Goal: Task Accomplishment & Management: Manage account settings

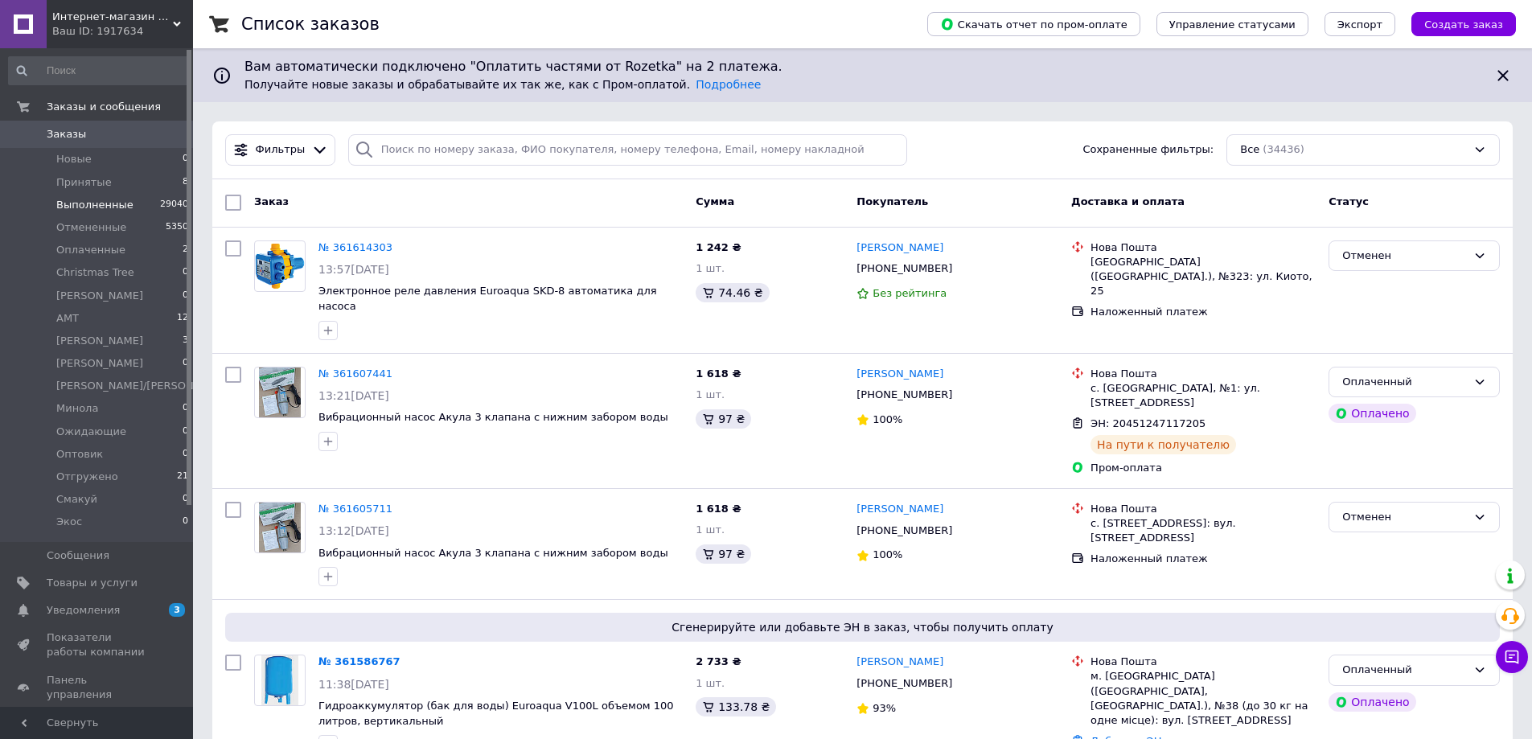
click at [83, 209] on span "Выполненные" at bounding box center [94, 205] width 77 height 14
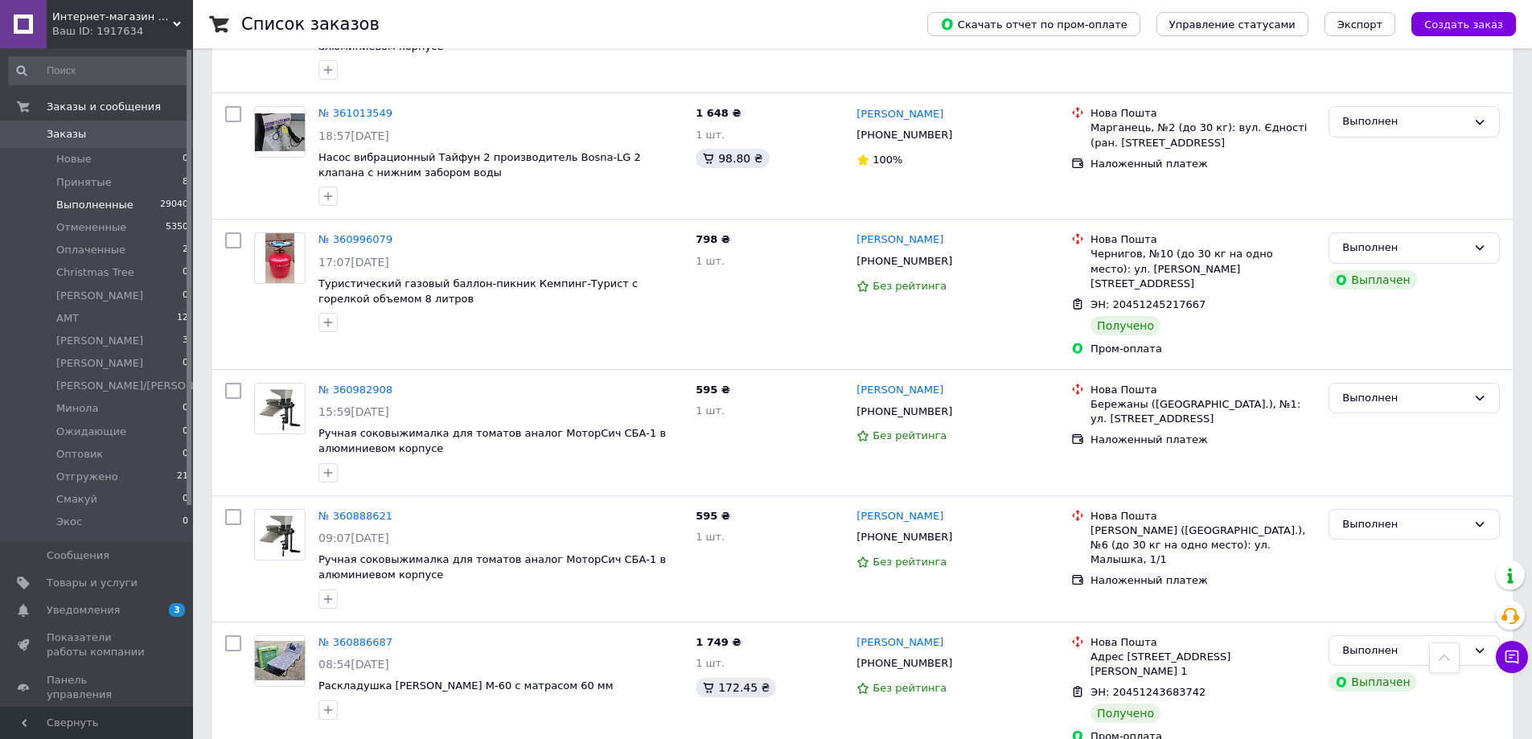
scroll to position [1287, 0]
click at [80, 185] on span "Принятые" at bounding box center [83, 182] width 55 height 14
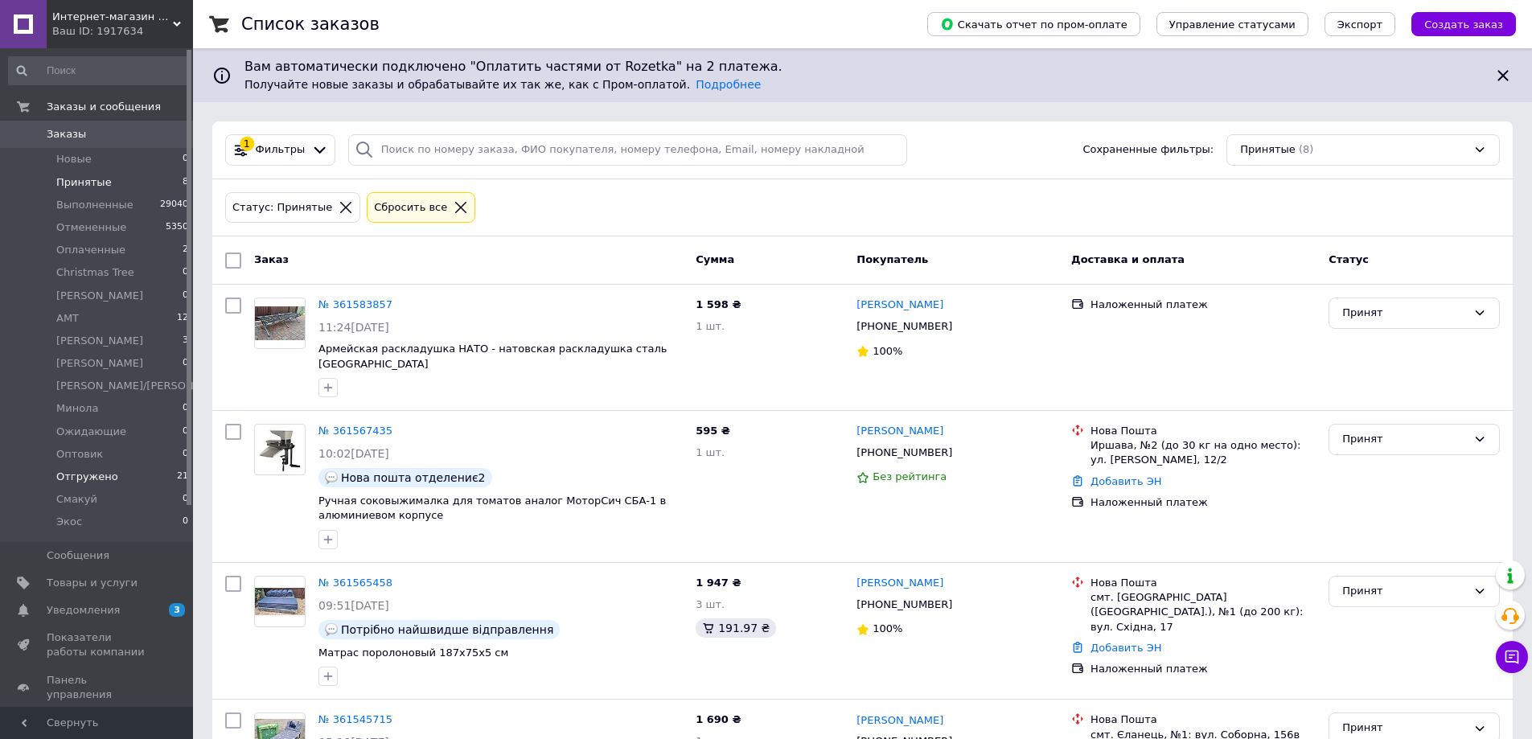
click at [80, 473] on span "Отгружено" at bounding box center [87, 477] width 62 height 14
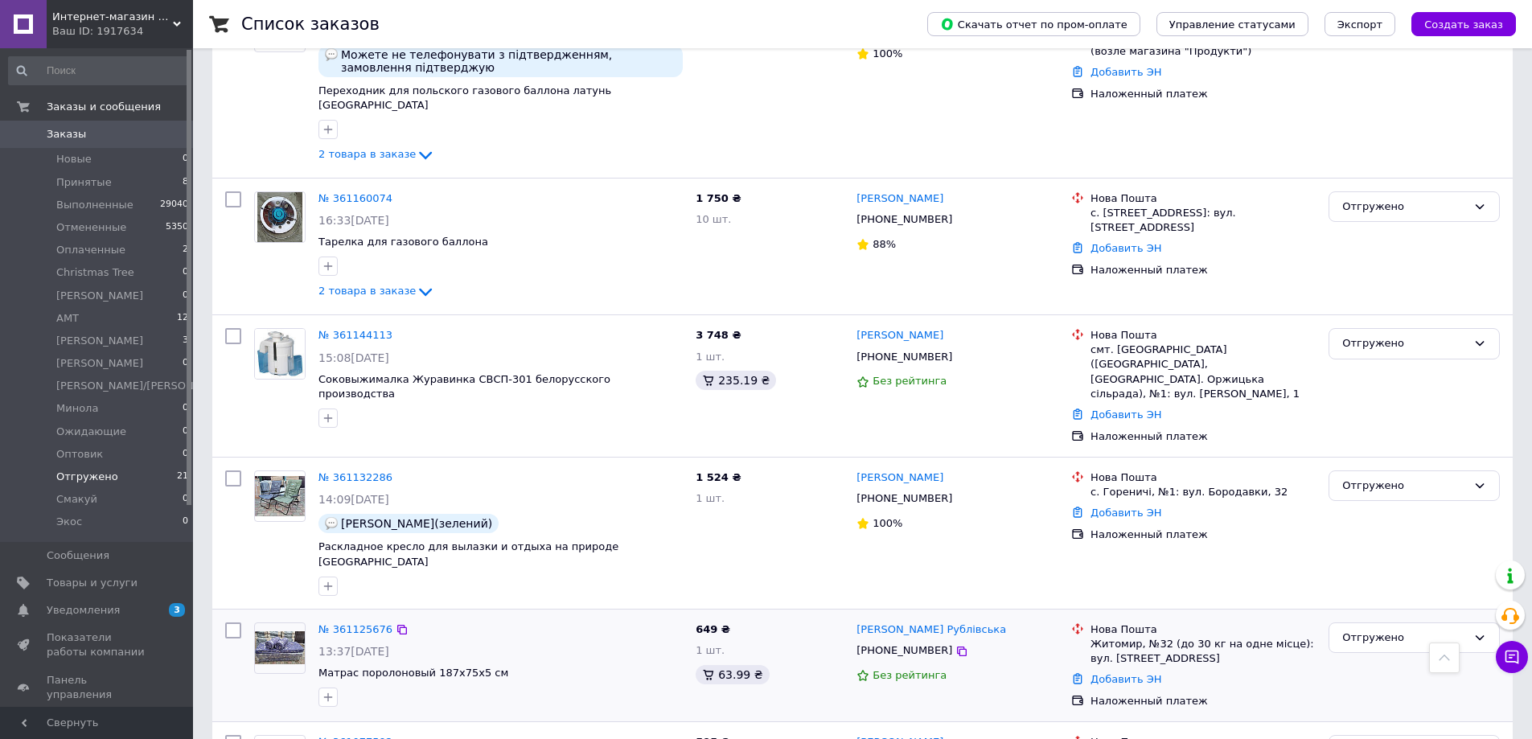
scroll to position [1947, 0]
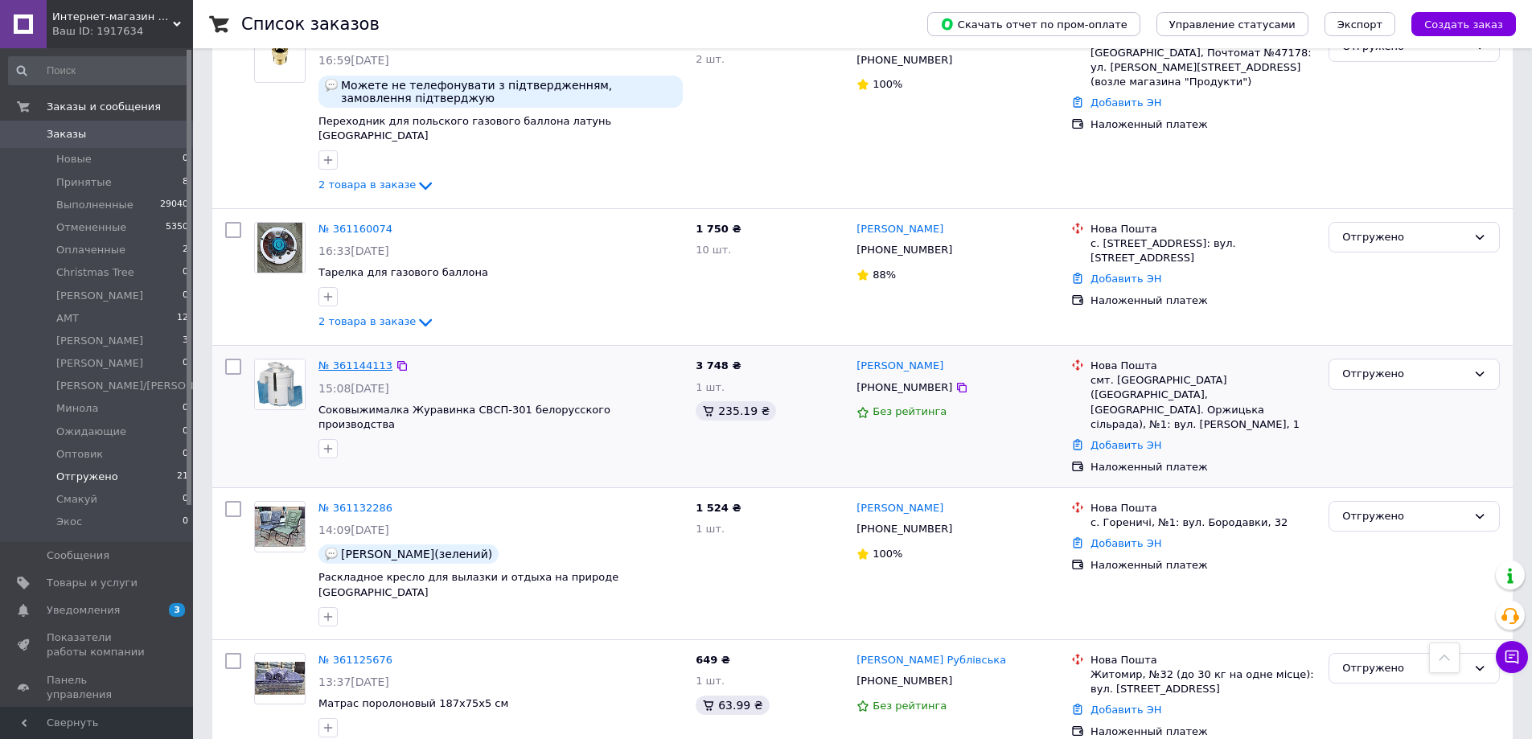
click at [357, 359] on link "№ 361144113" at bounding box center [355, 365] width 74 height 12
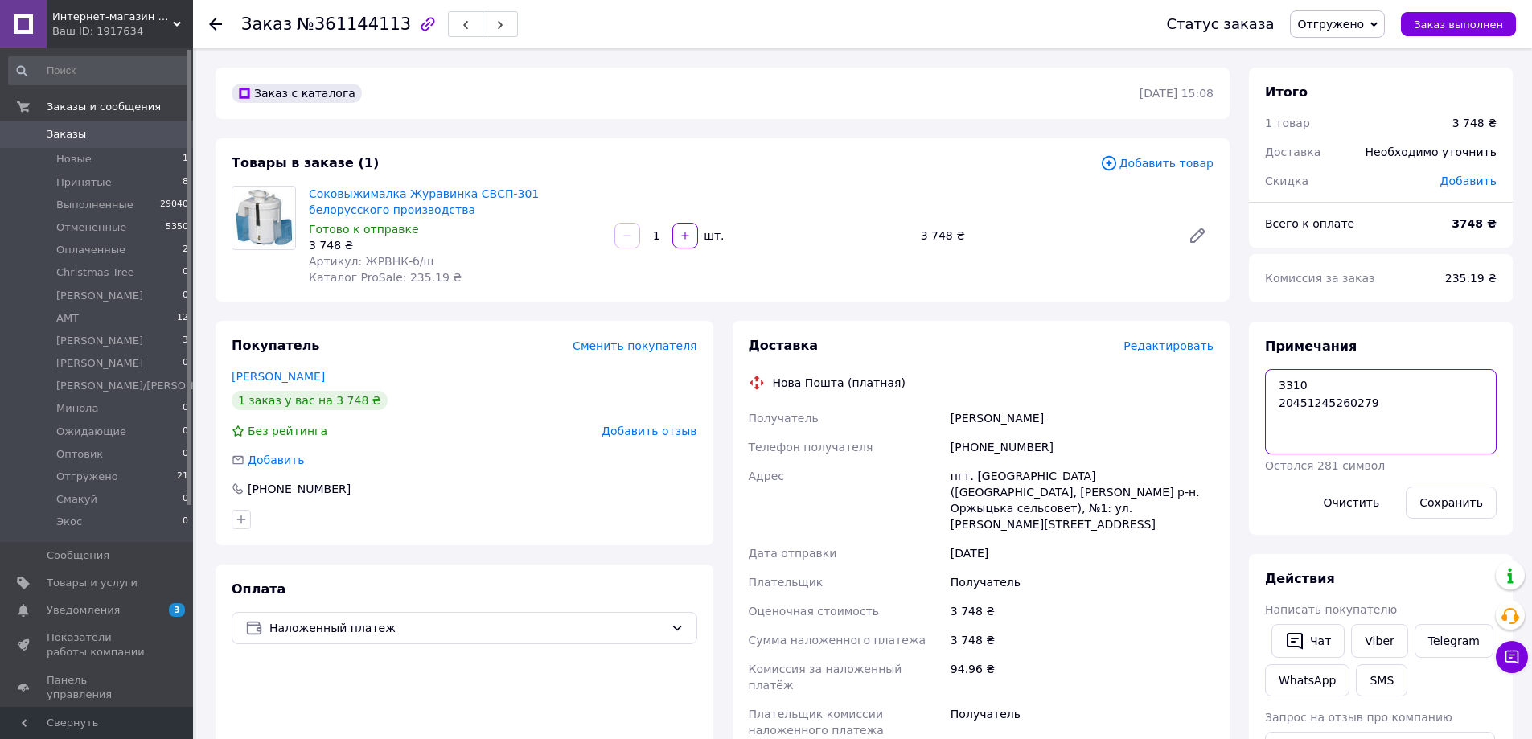
drag, startPoint x: 1369, startPoint y: 401, endPoint x: 1197, endPoint y: 412, distance: 172.4
click at [1197, 412] on div "Заказ с каталога [DATE] 15:08 Товары в заказе (1) Добавить товар Соковыжималка …" at bounding box center [864, 627] width 1316 height 1118
click at [1363, 24] on span "Отгружено" at bounding box center [1330, 24] width 67 height 13
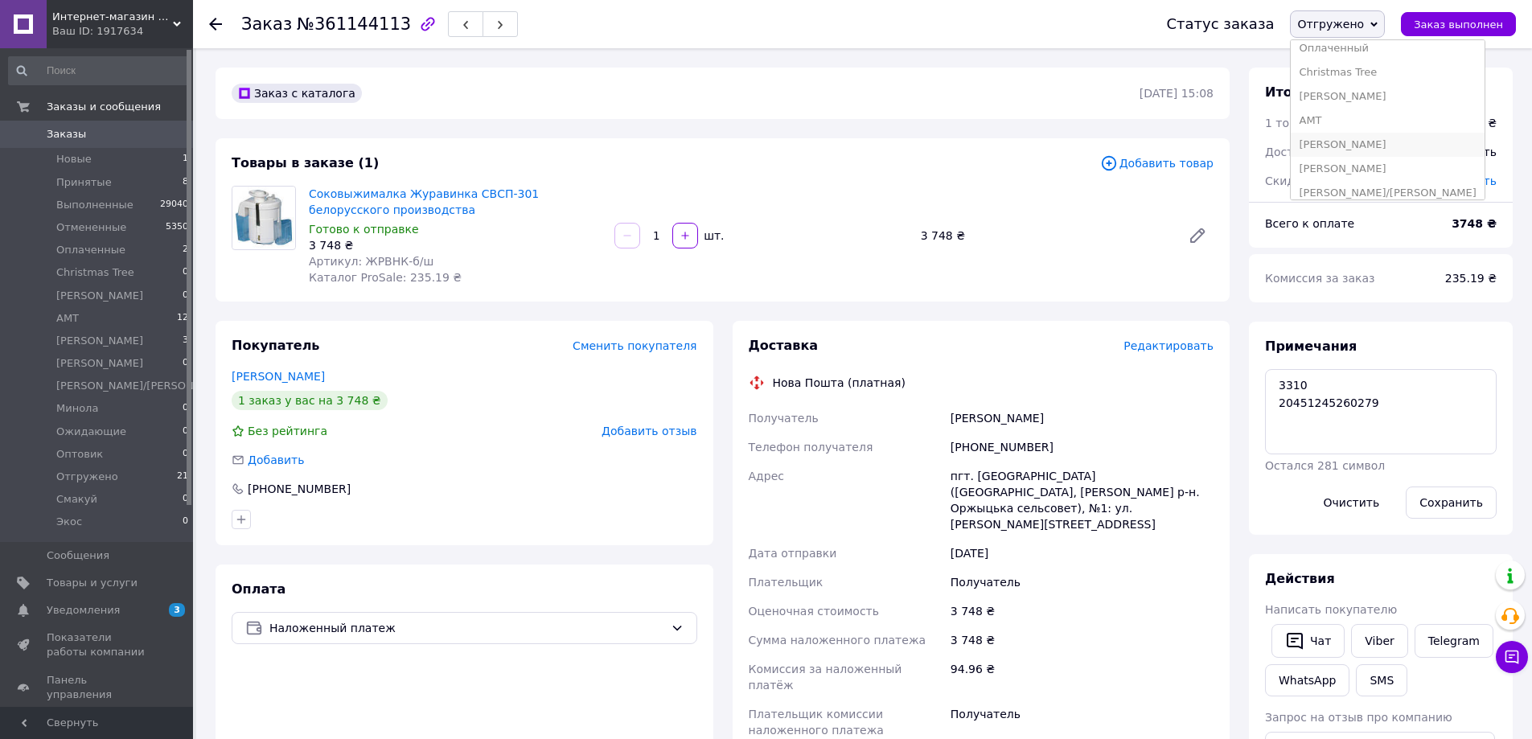
click at [1345, 144] on li "[PERSON_NAME]" at bounding box center [1387, 145] width 193 height 24
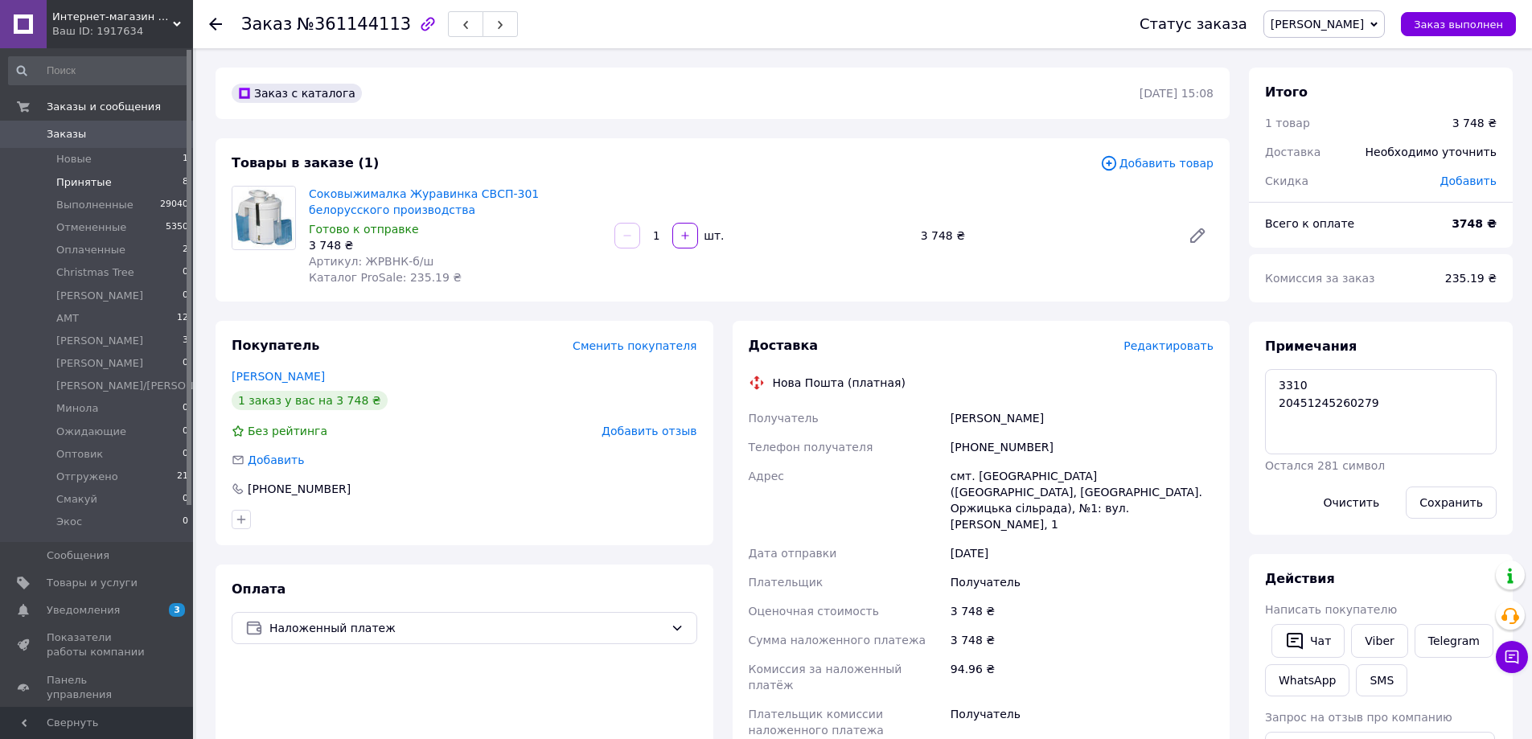
click at [86, 183] on span "Принятые" at bounding box center [83, 182] width 55 height 14
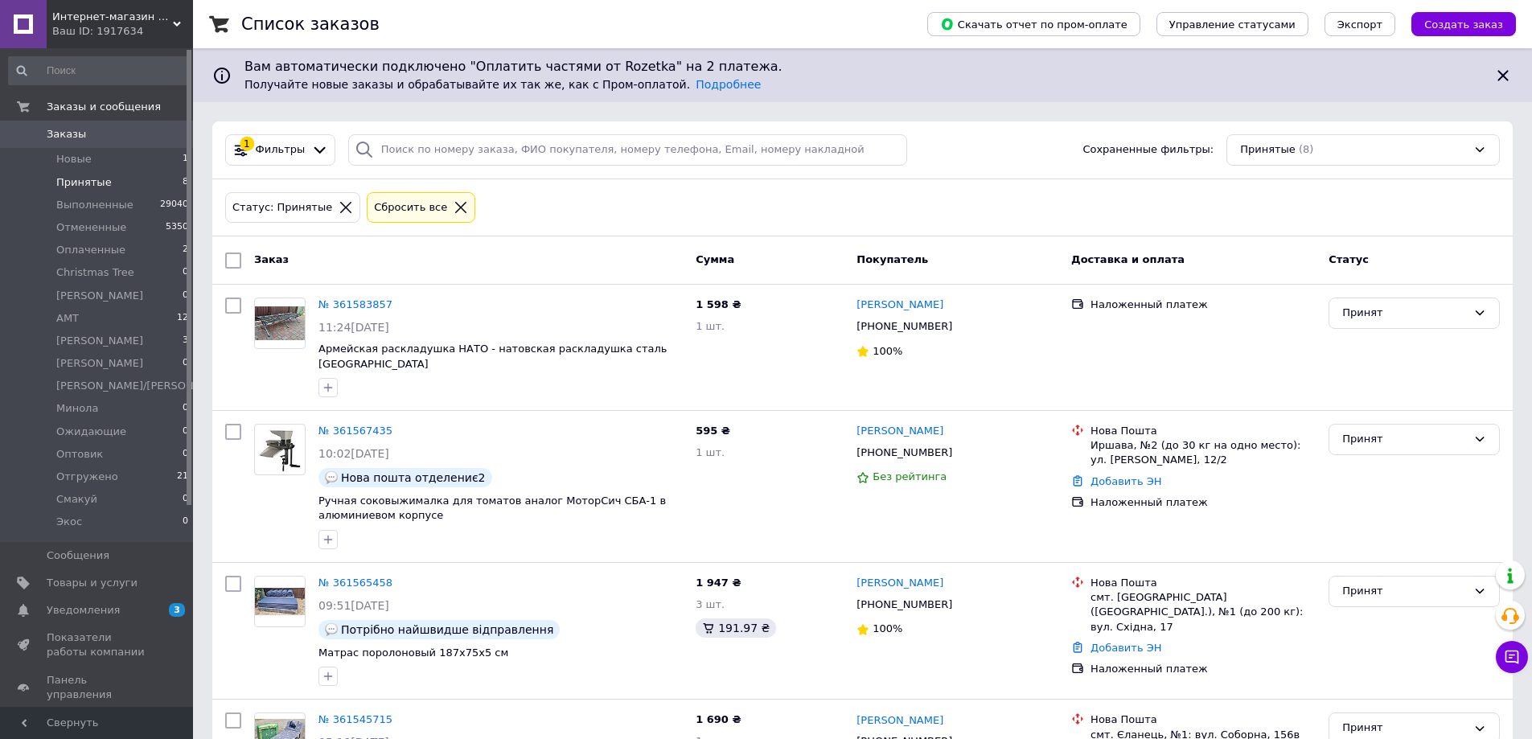
click at [90, 187] on span "Принятые" at bounding box center [83, 182] width 55 height 14
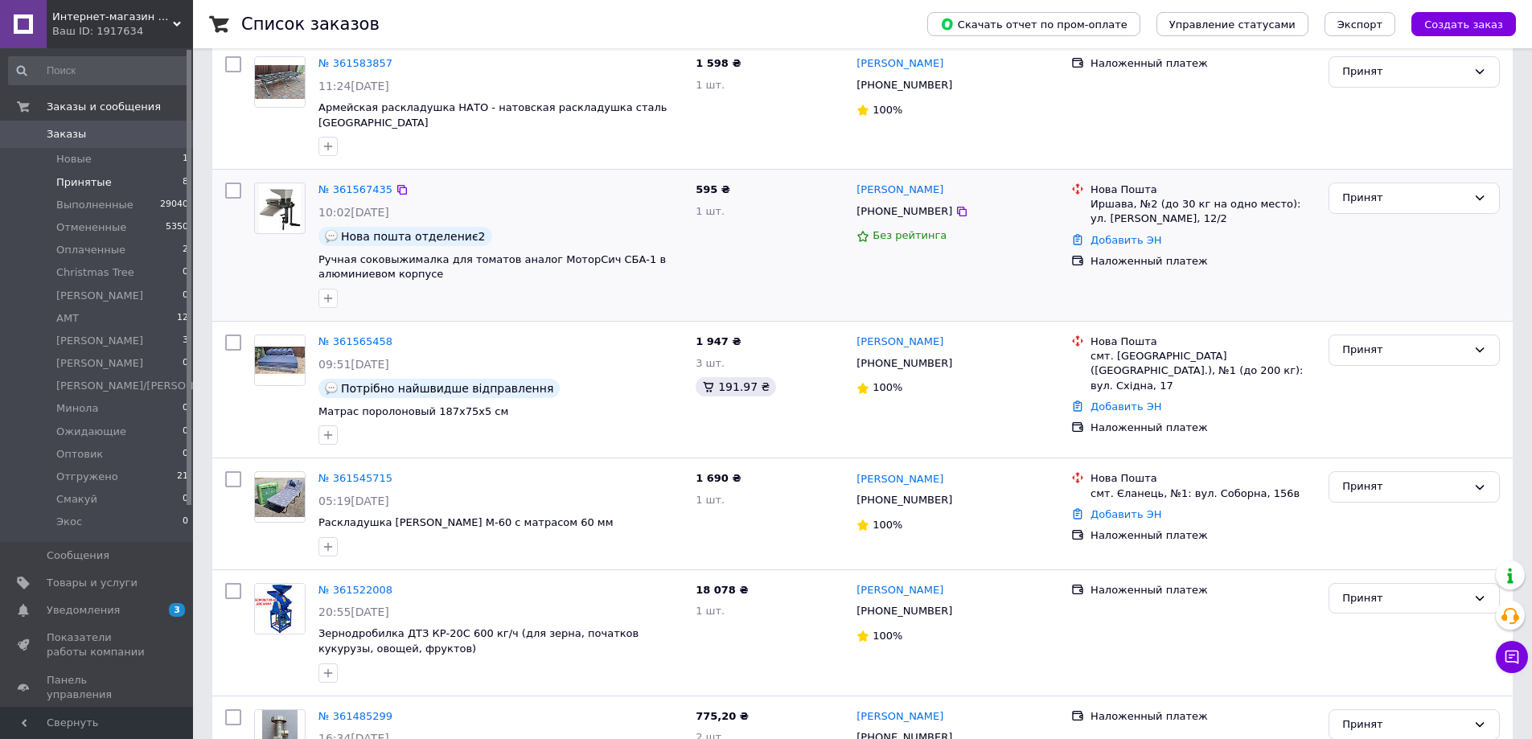
scroll to position [322, 0]
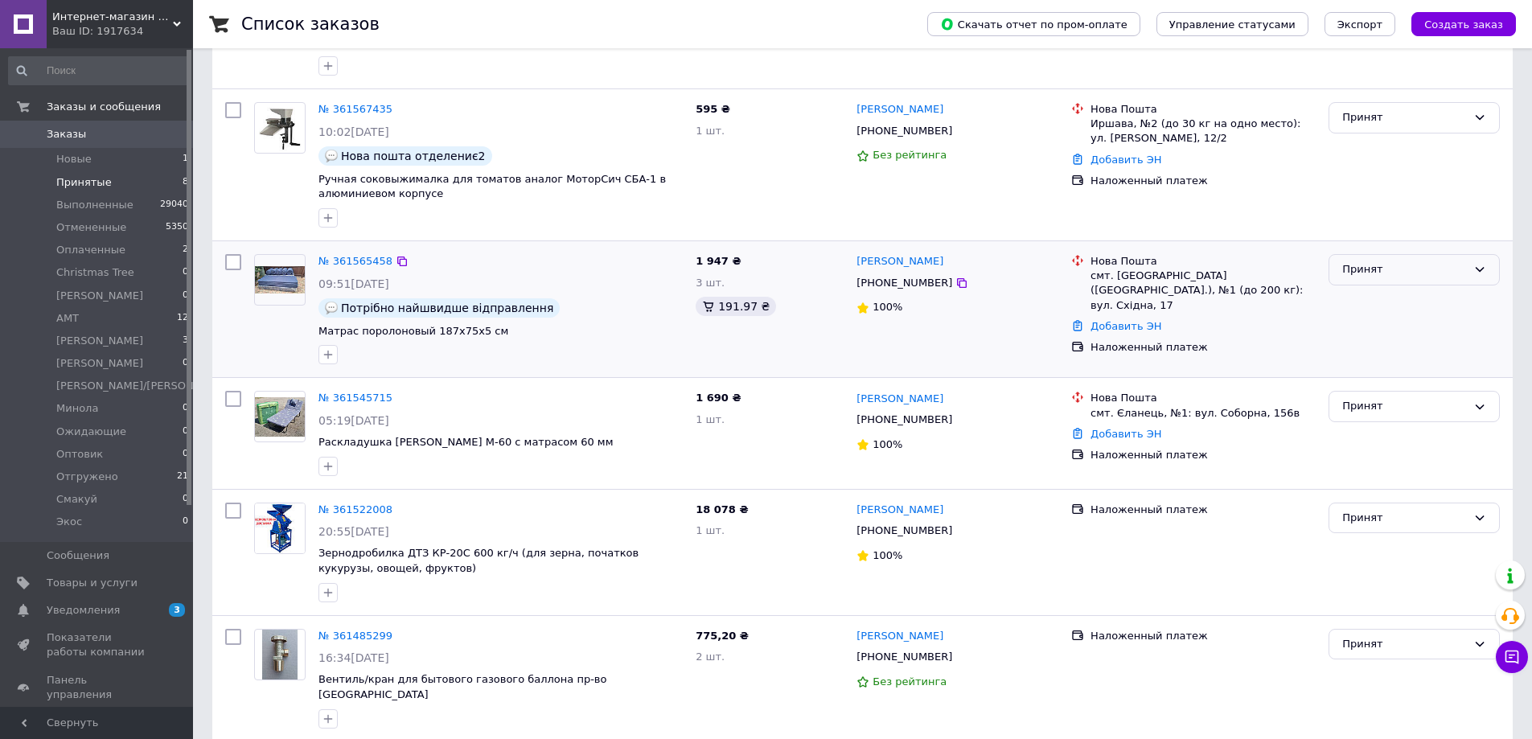
click at [1396, 261] on div "Принят" at bounding box center [1404, 269] width 125 height 17
click at [1375, 290] on li "Выполнен" at bounding box center [1414, 304] width 170 height 30
click at [341, 392] on link "№ 361545715" at bounding box center [355, 398] width 74 height 12
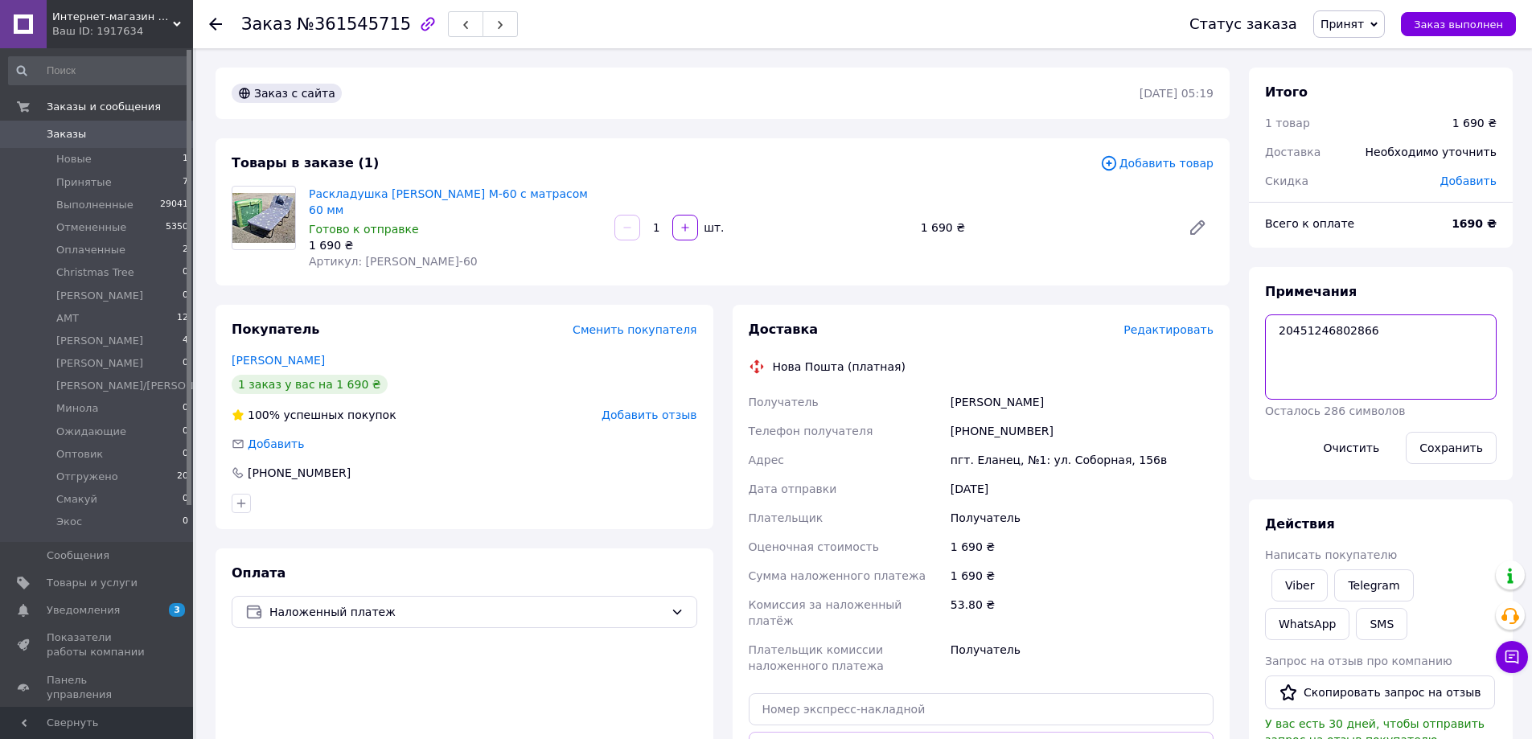
drag, startPoint x: 1365, startPoint y: 334, endPoint x: 1221, endPoint y: 339, distance: 143.2
click at [1221, 339] on div "Заказ с сайта [DATE] 05:19 Товары в заказе (1) Добавить товар Раскладушка [PERS…" at bounding box center [864, 589] width 1316 height 1043
click at [1355, 23] on span "Принят" at bounding box center [1341, 24] width 43 height 13
click at [1377, 136] on li "Отгружено" at bounding box center [1410, 135] width 193 height 24
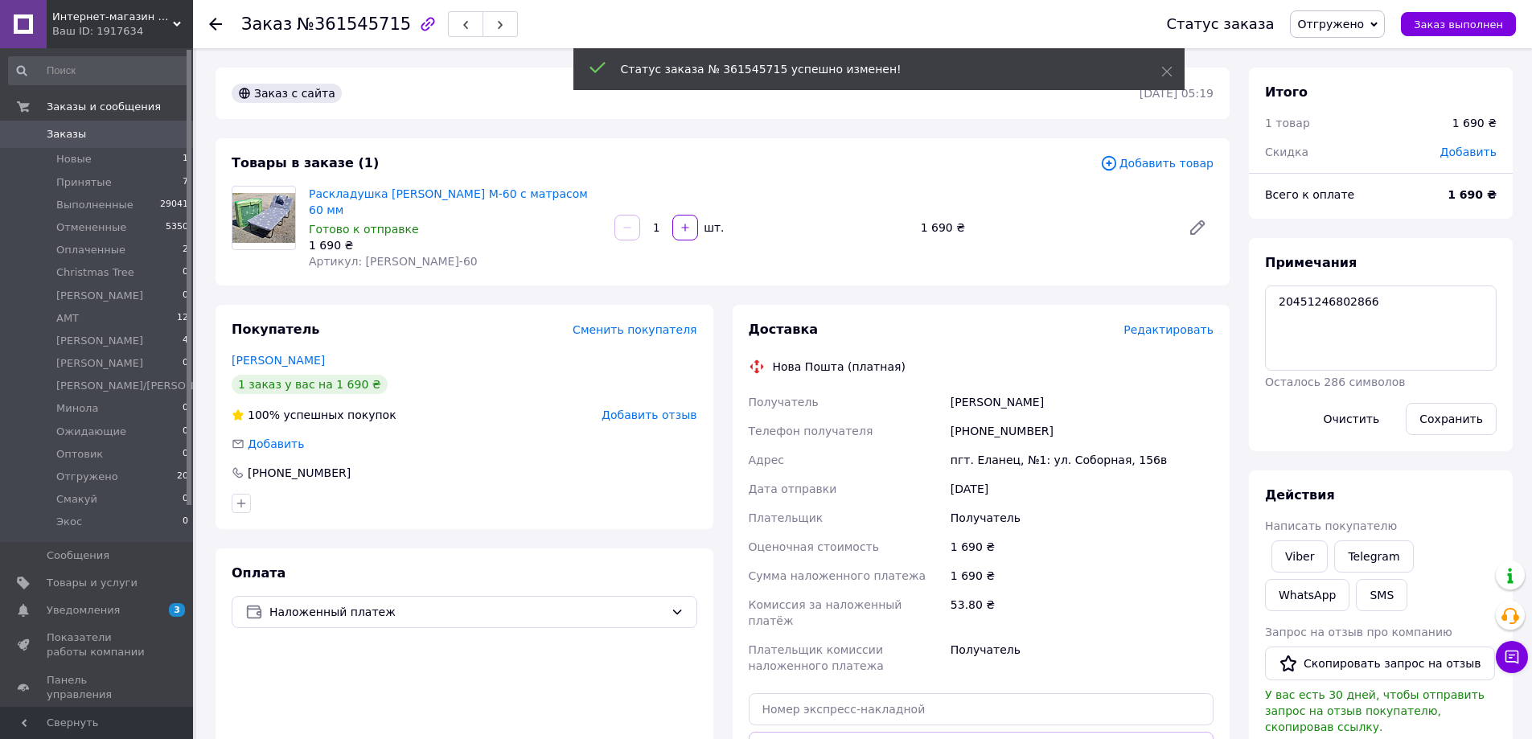
click at [216, 23] on icon at bounding box center [215, 24] width 13 height 13
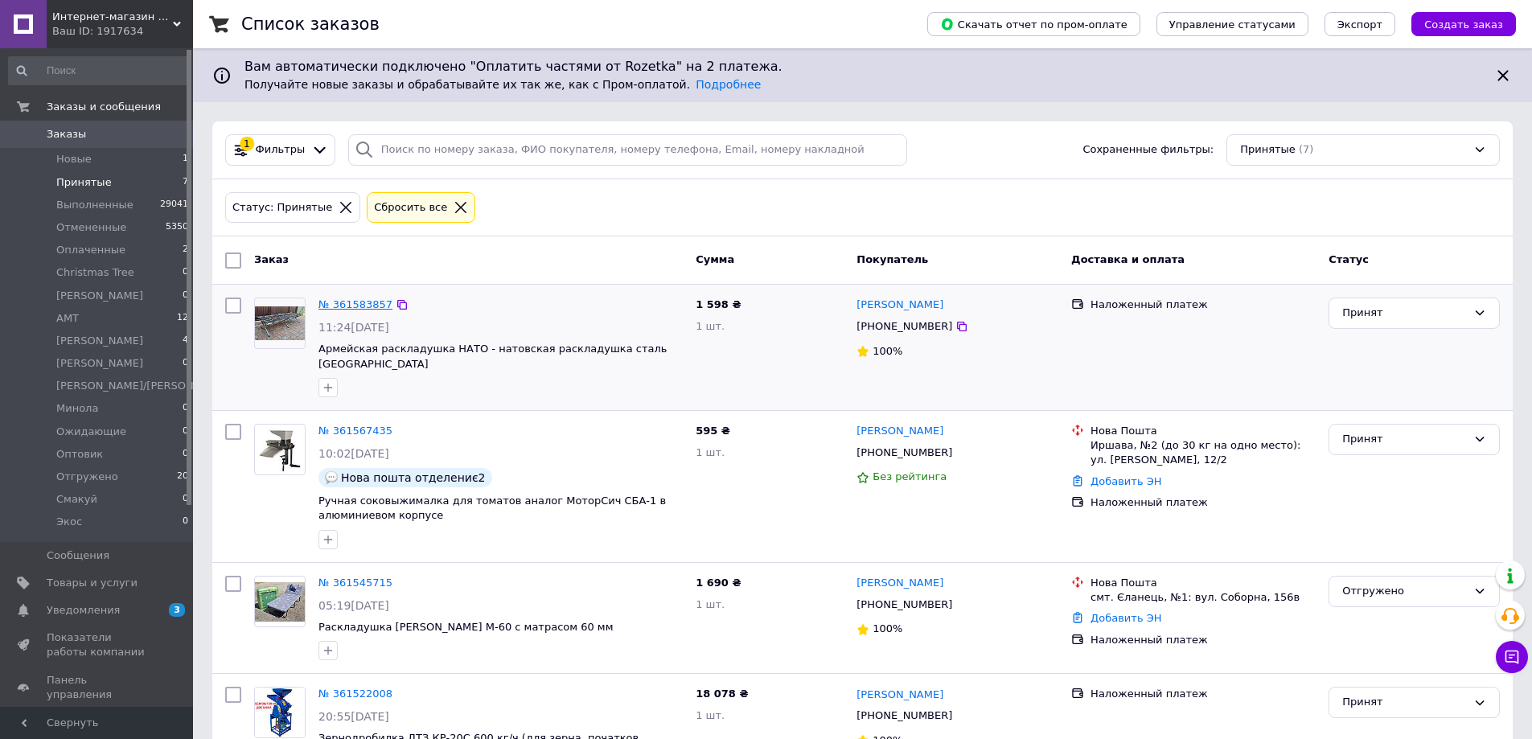
click at [358, 307] on link "№ 361583857" at bounding box center [355, 304] width 74 height 12
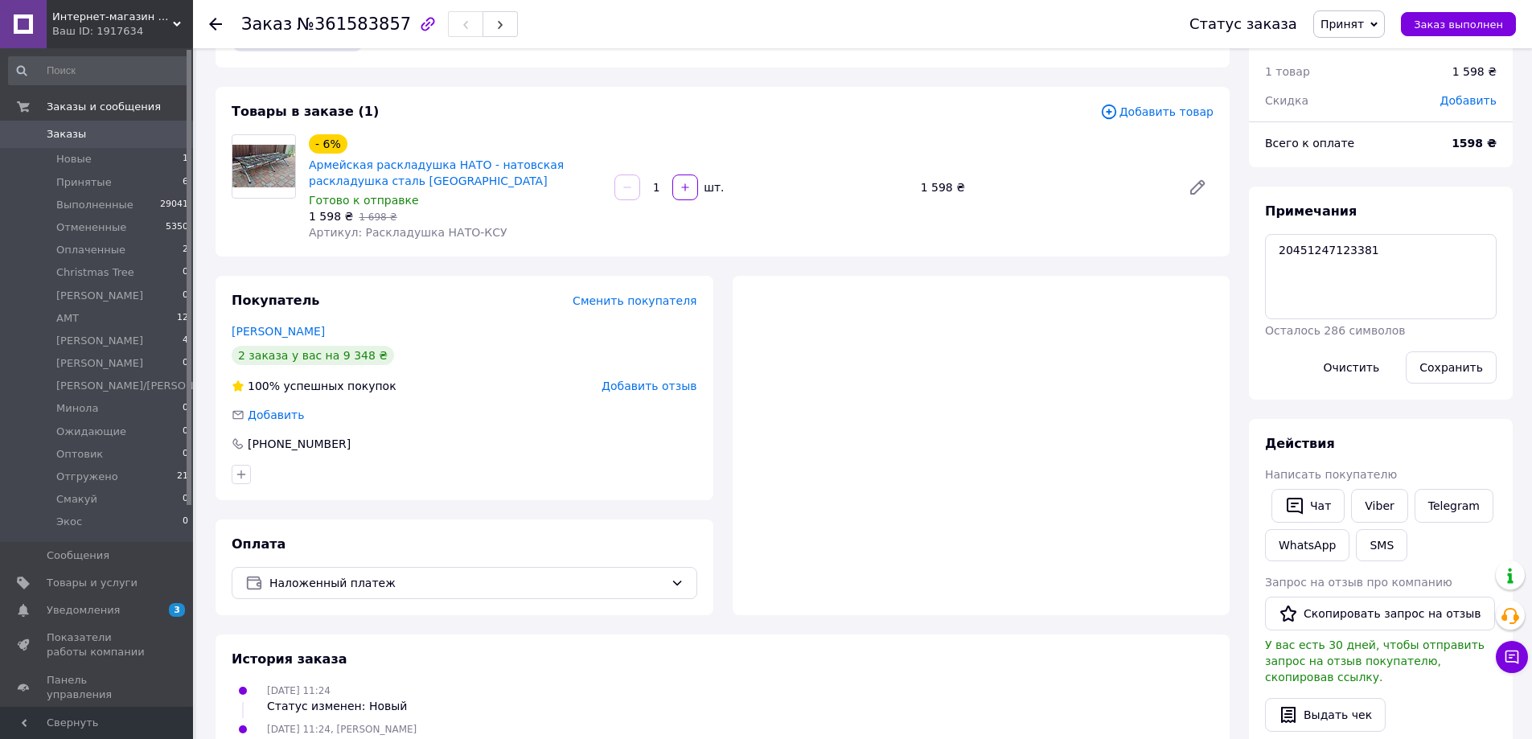
scroll to position [80, 0]
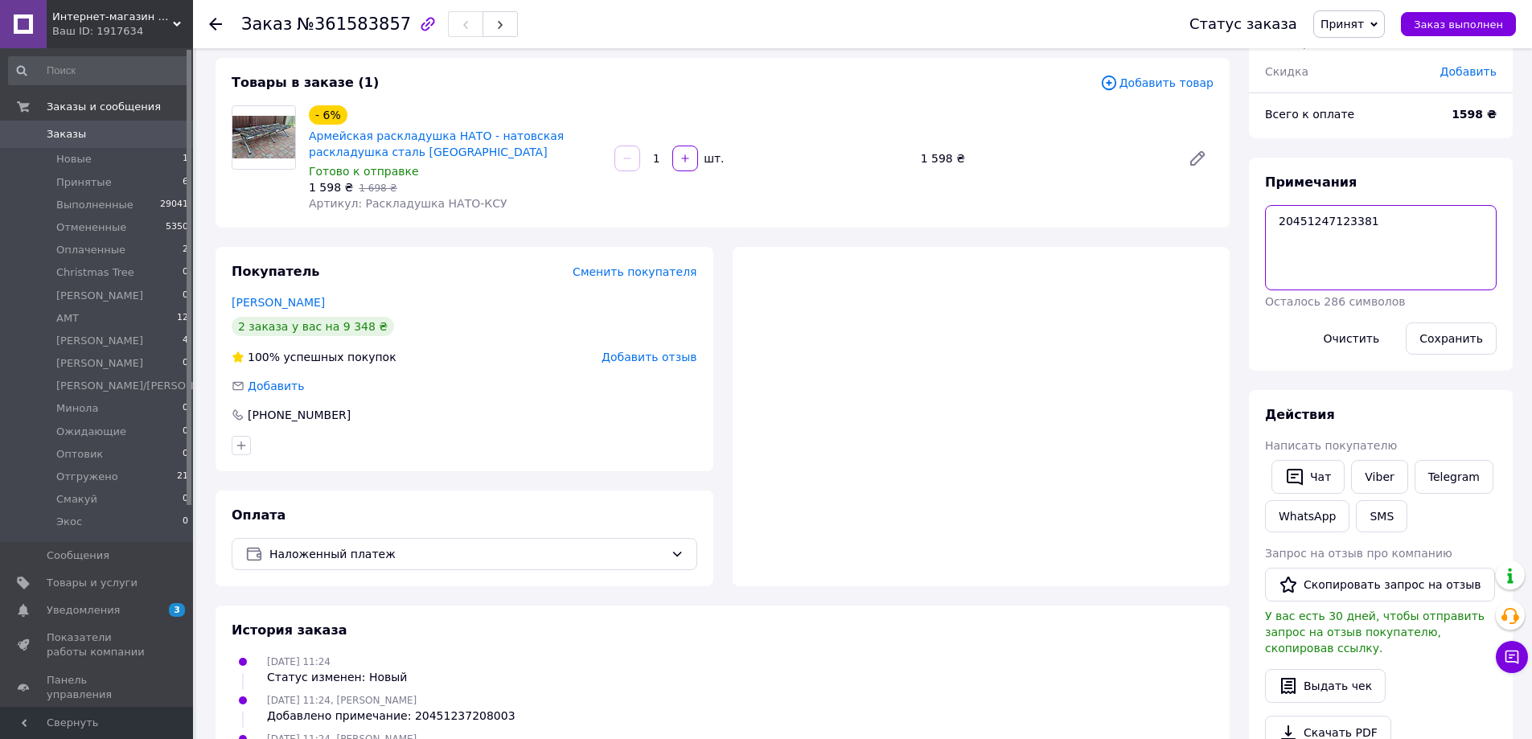
drag, startPoint x: 1365, startPoint y: 220, endPoint x: 1235, endPoint y: 228, distance: 129.7
click at [1235, 228] on div "Заказ с кабинета [DATE] 11:24 Товары в заказе (1) Добавить товар - 6% Армейская…" at bounding box center [864, 495] width 1316 height 1016
click at [1380, 16] on span "Принят" at bounding box center [1349, 23] width 72 height 27
click at [1376, 140] on li "Отгружено" at bounding box center [1410, 135] width 193 height 24
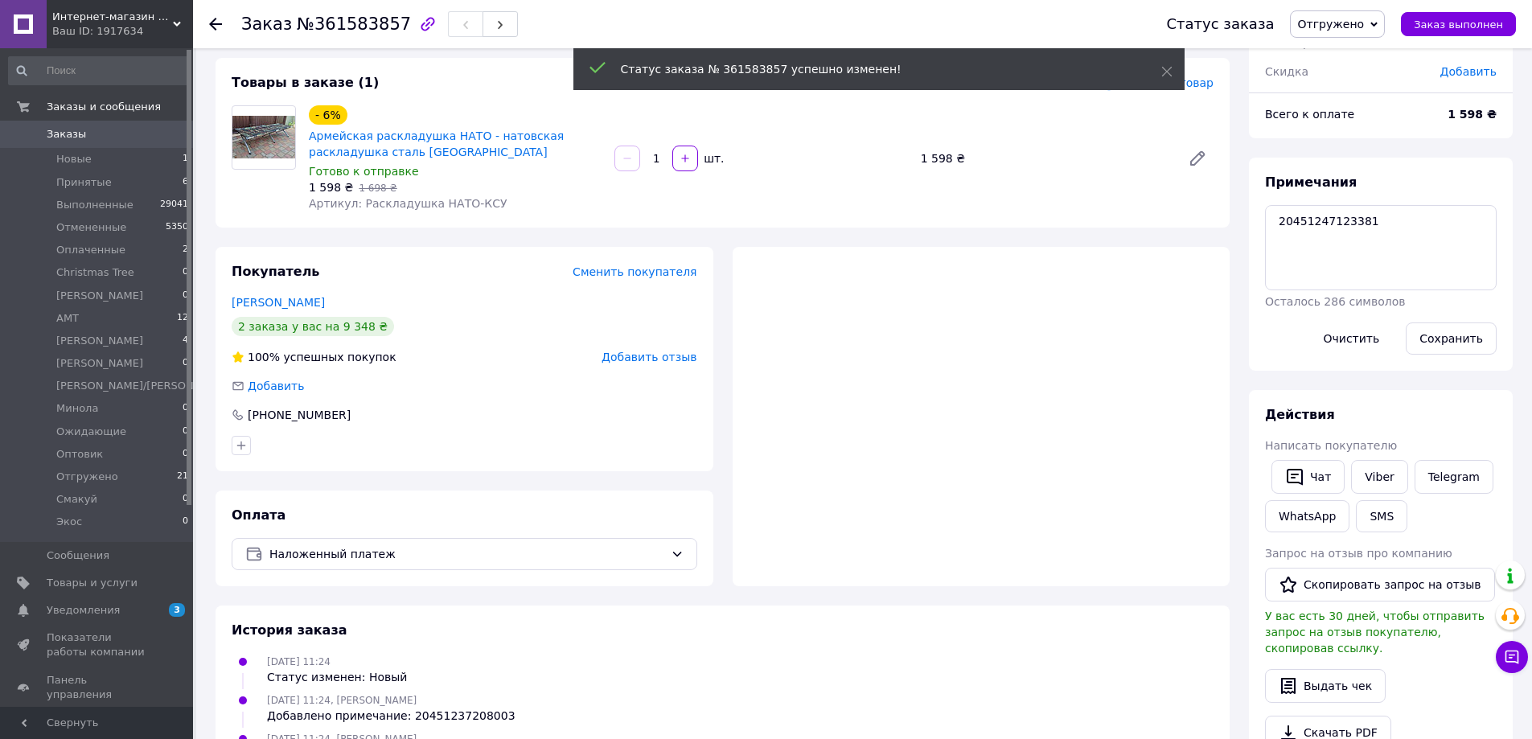
click at [215, 23] on use at bounding box center [215, 24] width 13 height 13
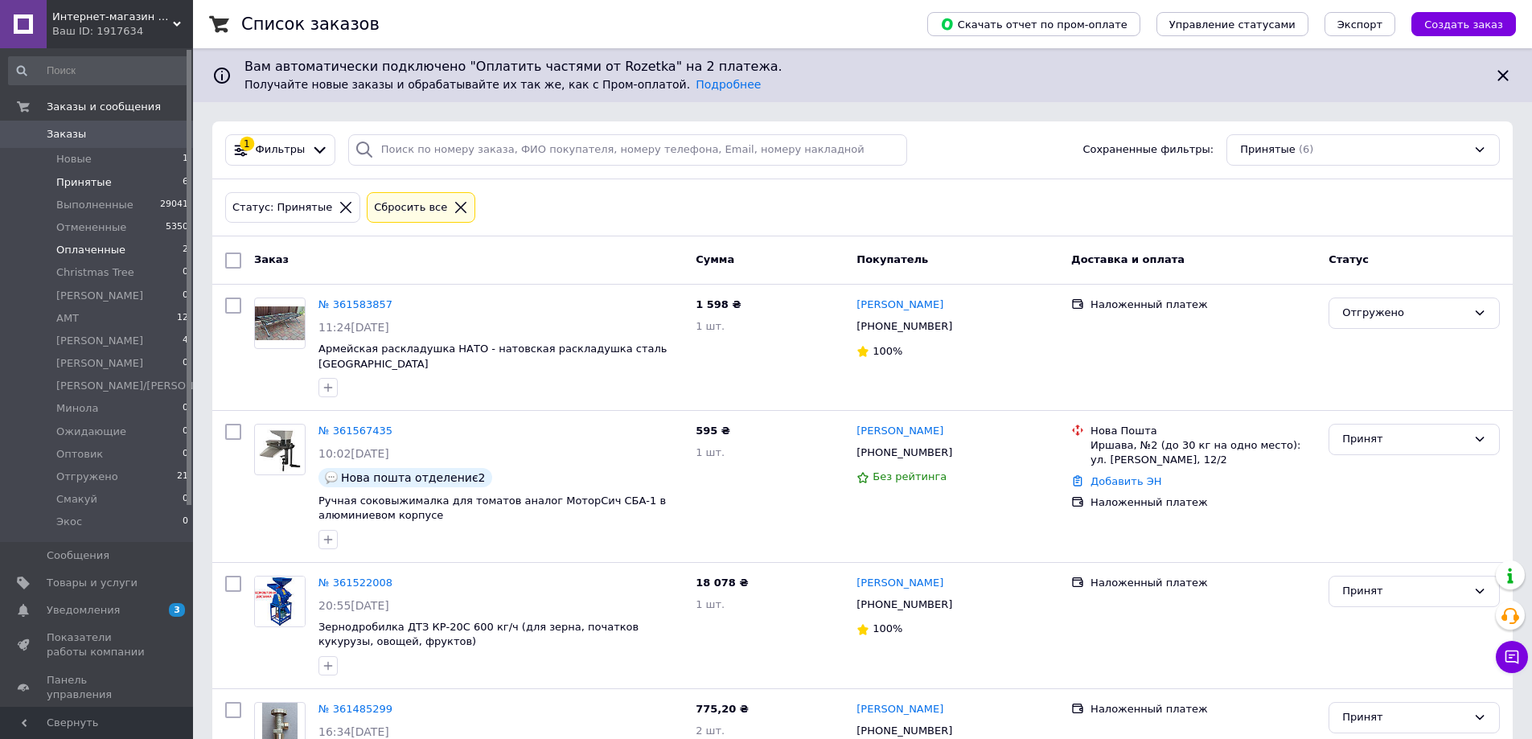
click at [98, 251] on span "Оплаченные" at bounding box center [90, 250] width 69 height 14
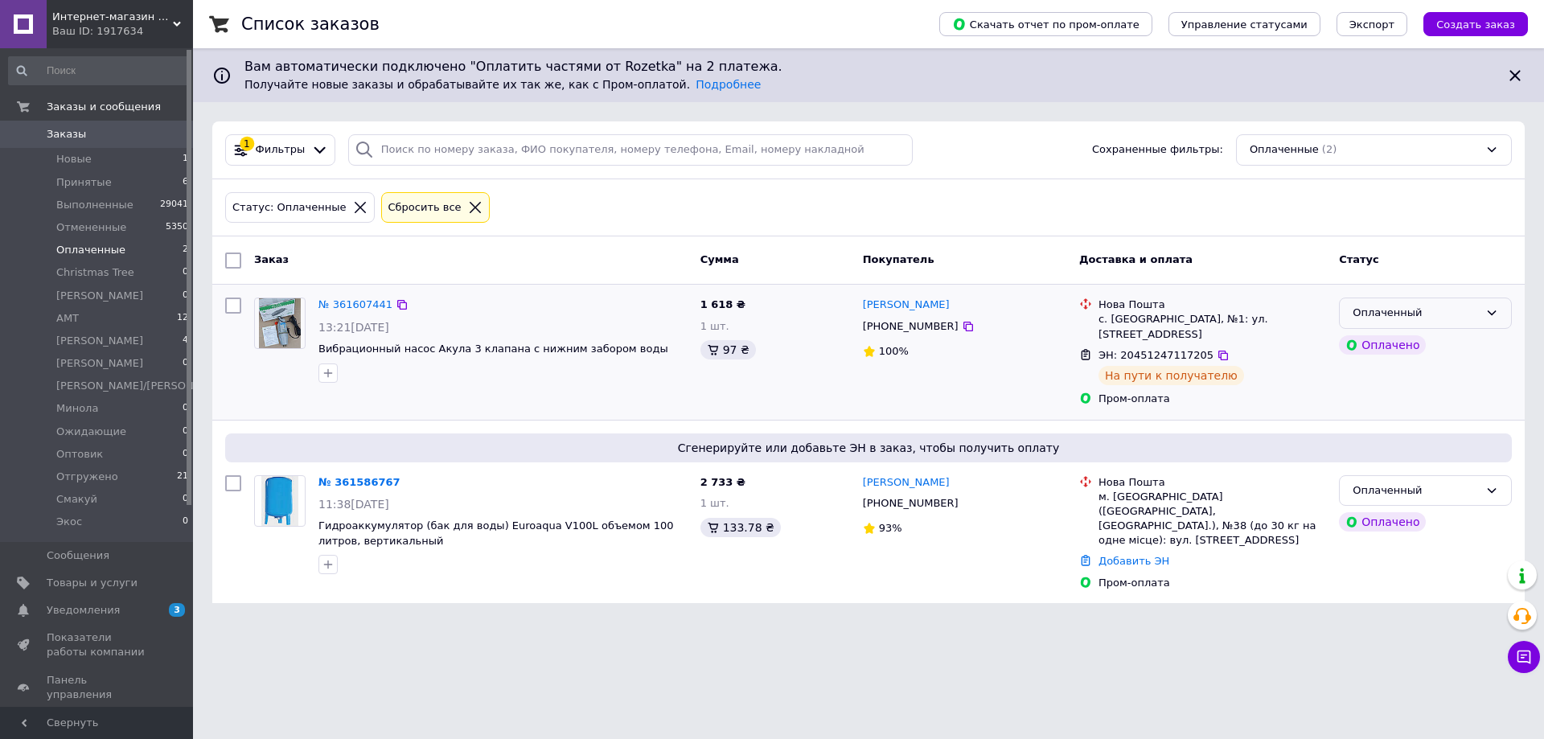
click at [1440, 306] on div "Оплаченный" at bounding box center [1416, 313] width 126 height 17
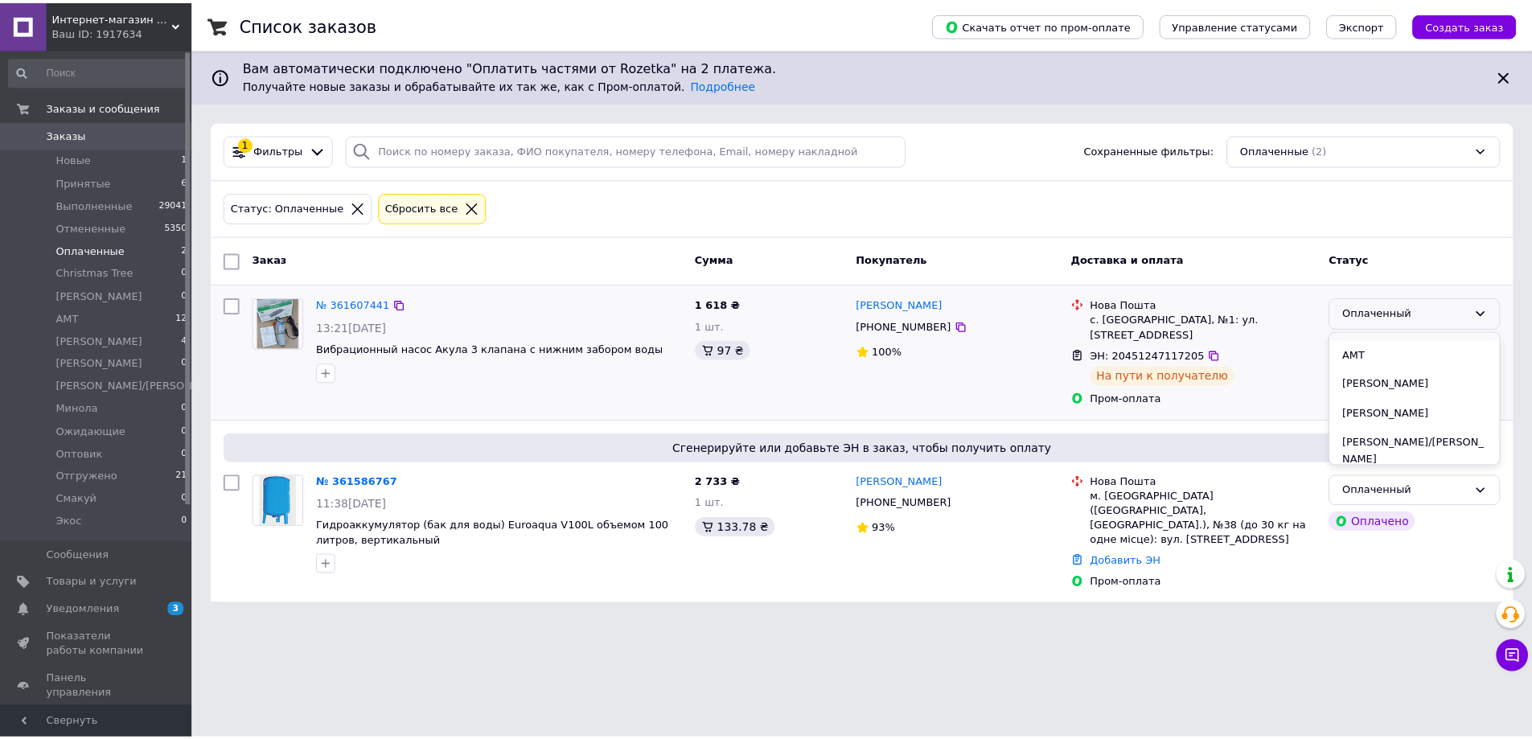
scroll to position [308, 0]
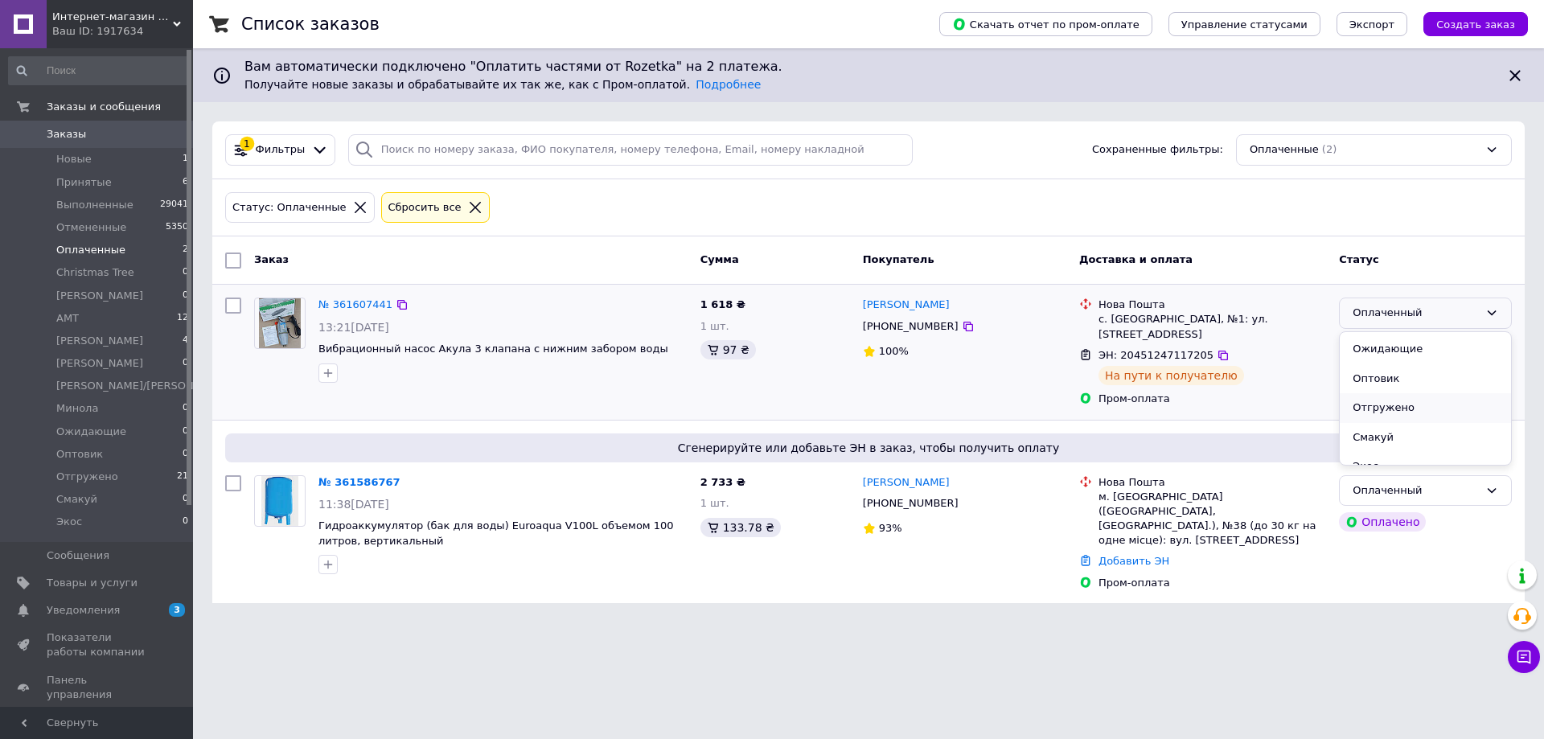
click at [1409, 393] on li "Отгружено" at bounding box center [1425, 408] width 171 height 30
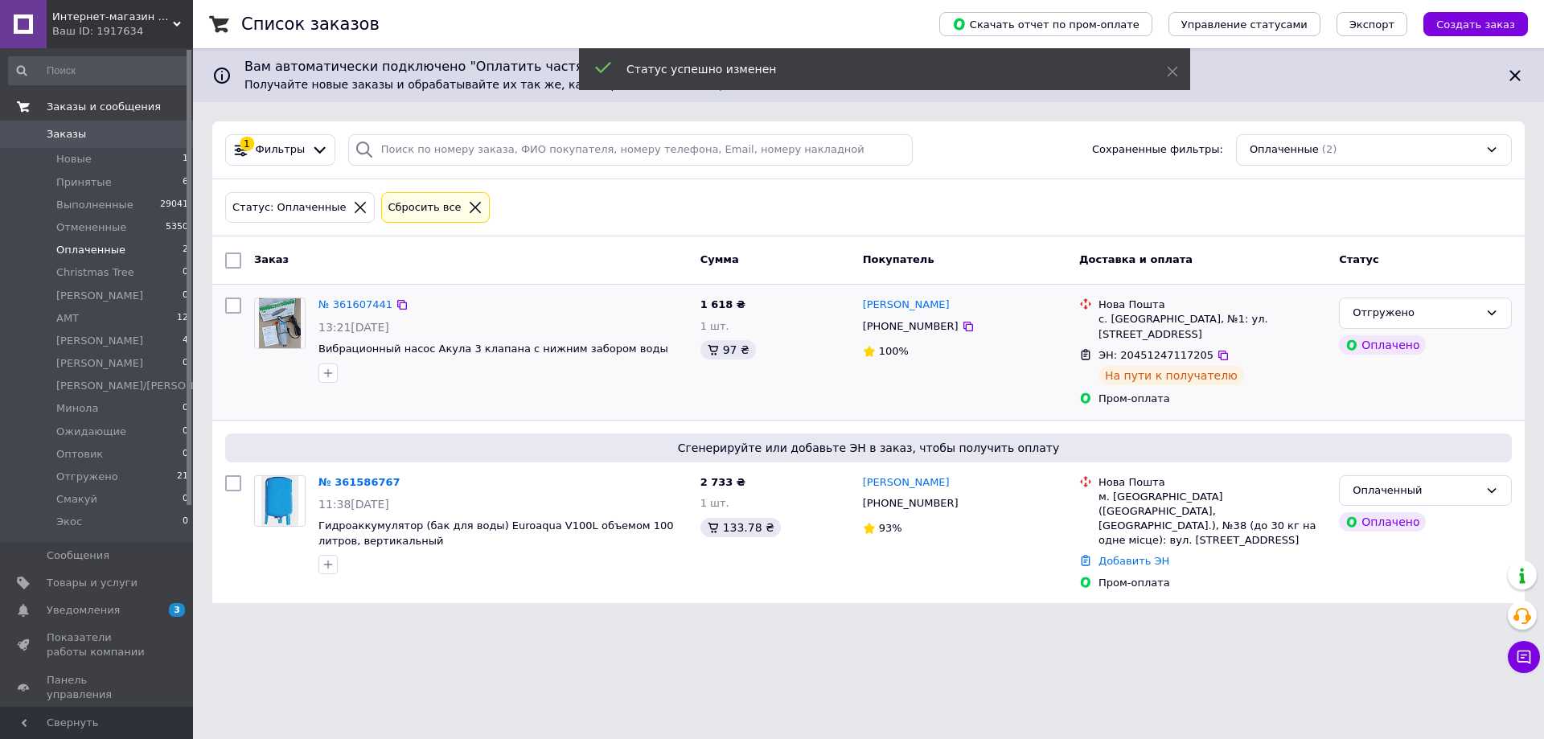
click at [120, 107] on span "Заказы и сообщения" at bounding box center [104, 107] width 114 height 14
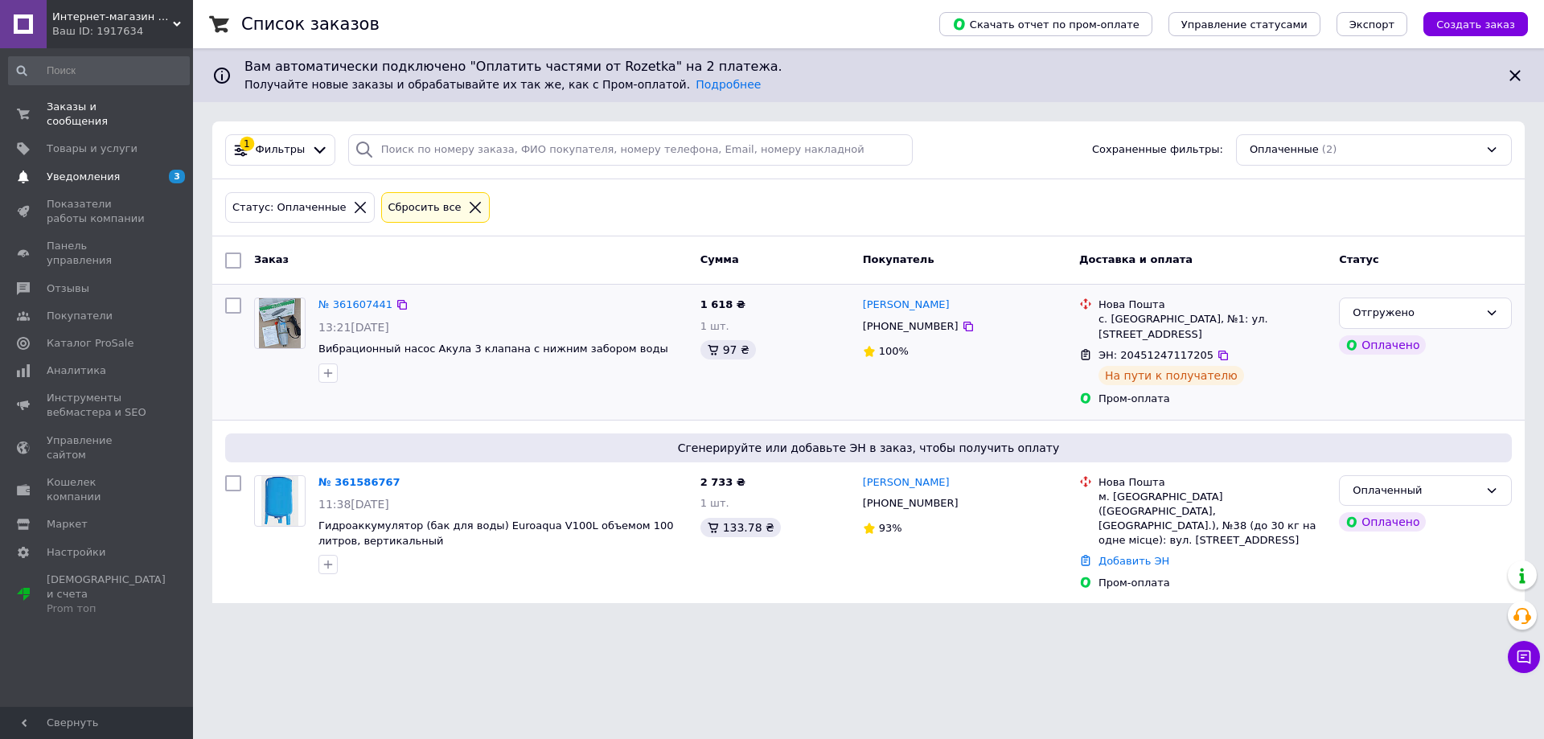
click at [99, 170] on span "Уведомления" at bounding box center [83, 177] width 73 height 14
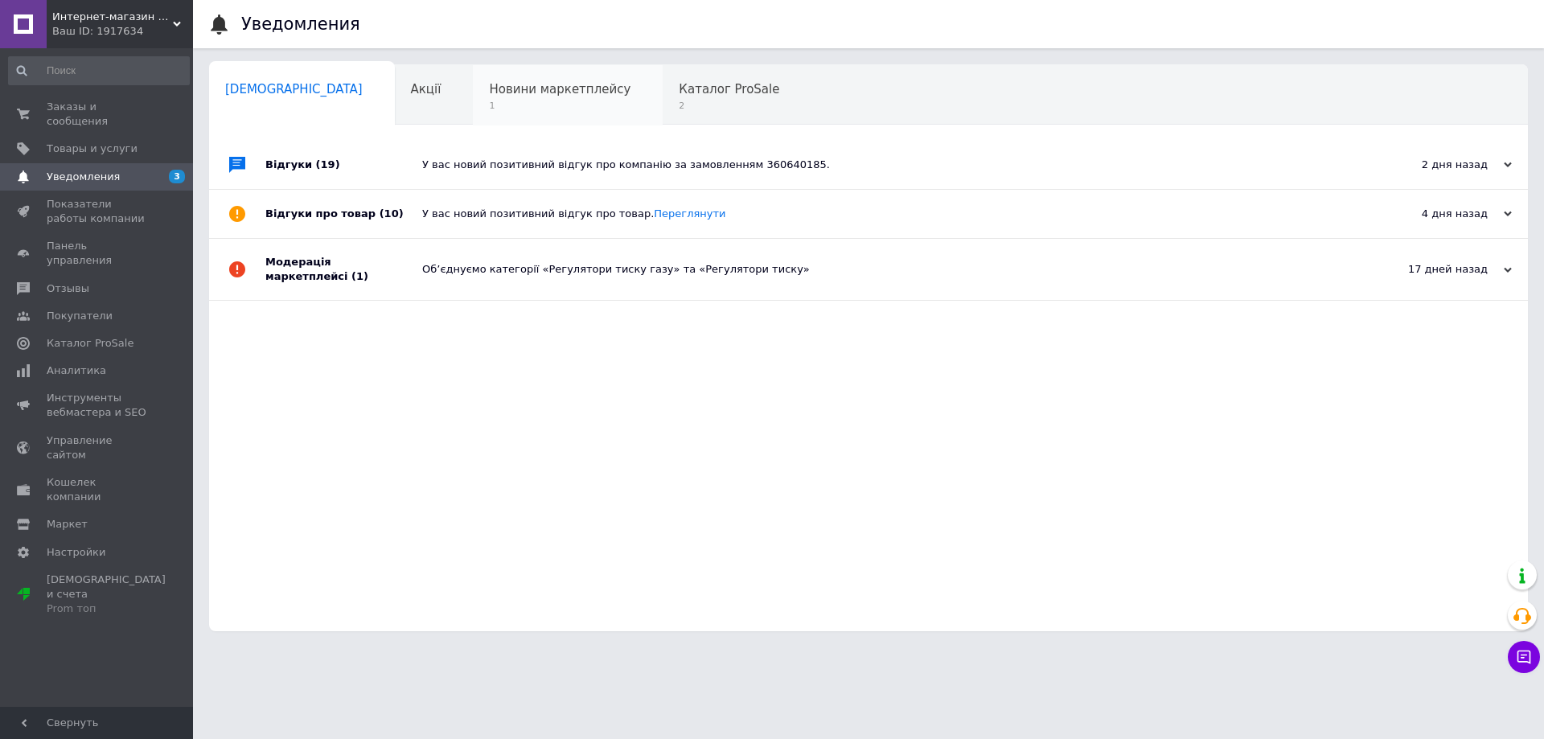
click at [489, 112] on span "1" at bounding box center [560, 106] width 142 height 12
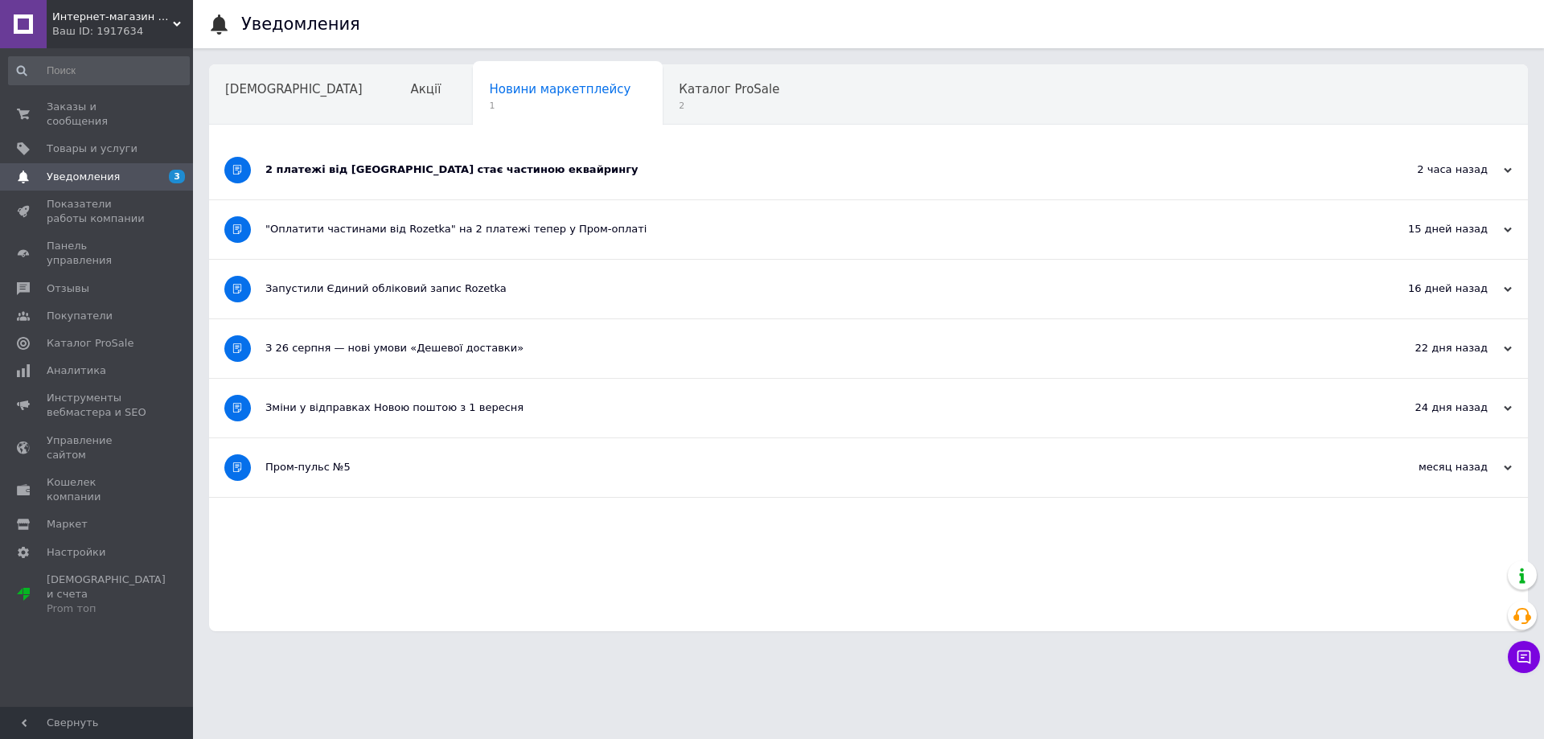
click at [404, 166] on div "2 платежі від [GEOGRAPHIC_DATA] стає частиною еквайрингу" at bounding box center [808, 169] width 1086 height 14
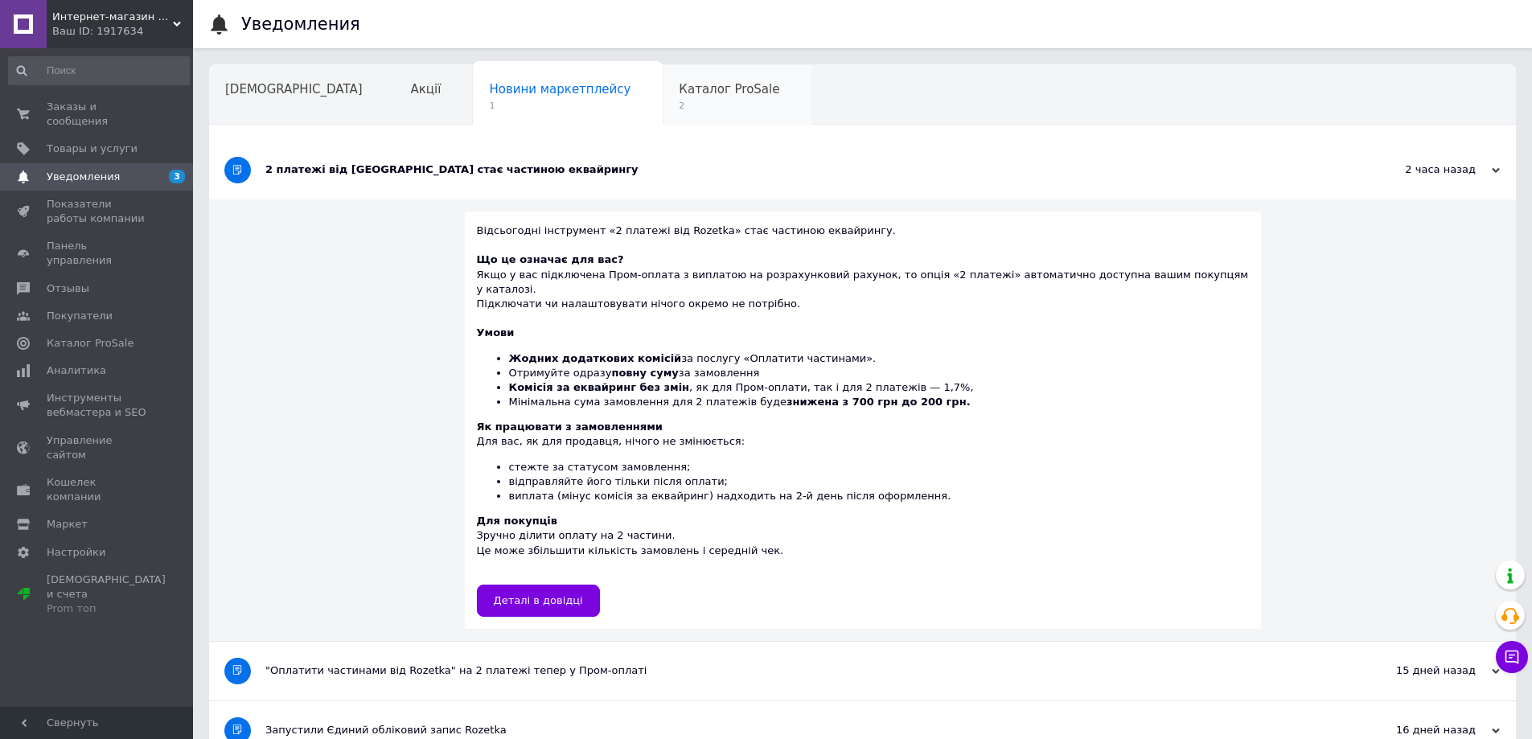
click at [679, 104] on span "2" at bounding box center [729, 106] width 101 height 12
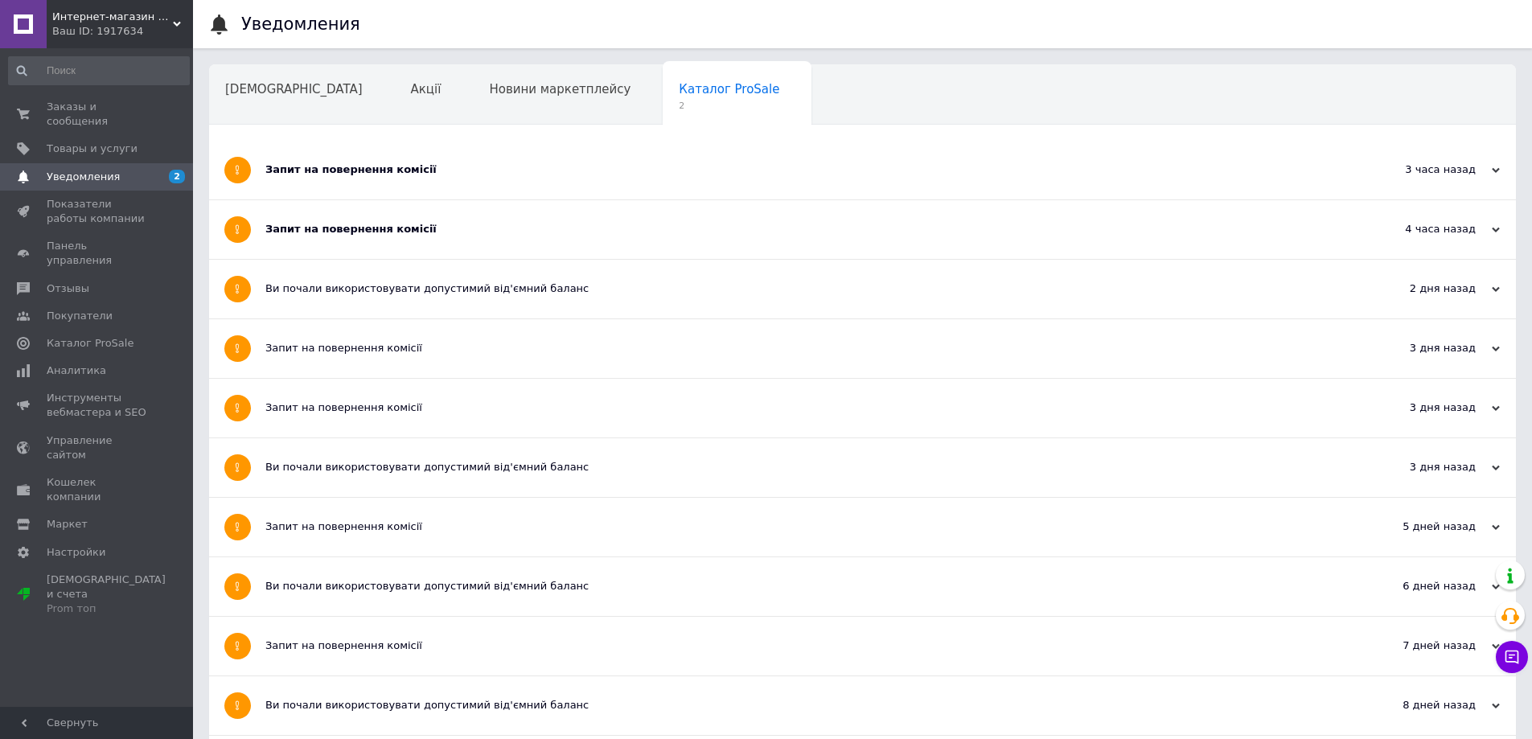
click at [379, 231] on div "Запит на повернення комісії" at bounding box center [801, 229] width 1073 height 14
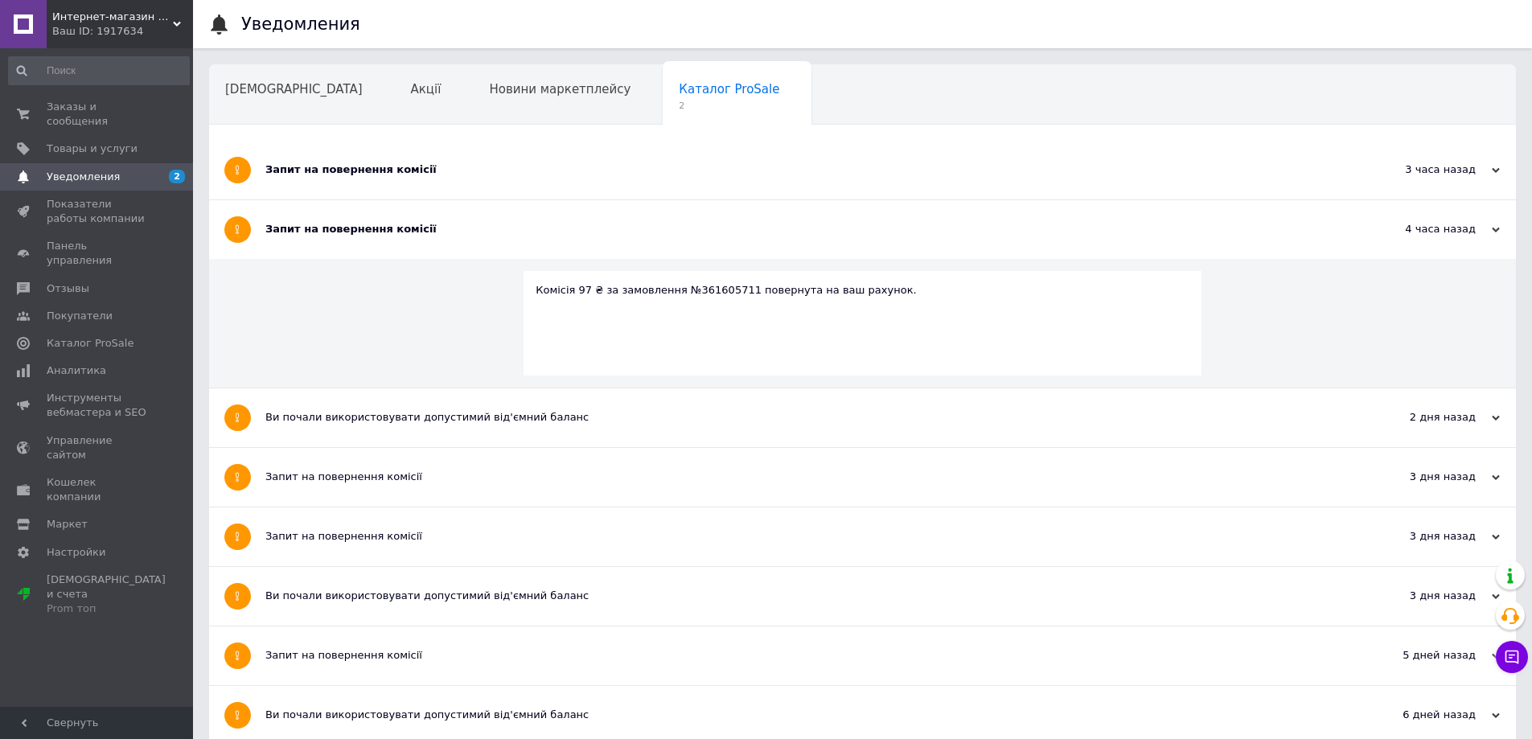
click at [380, 163] on div "Запит на повернення комісії" at bounding box center [801, 169] width 1073 height 14
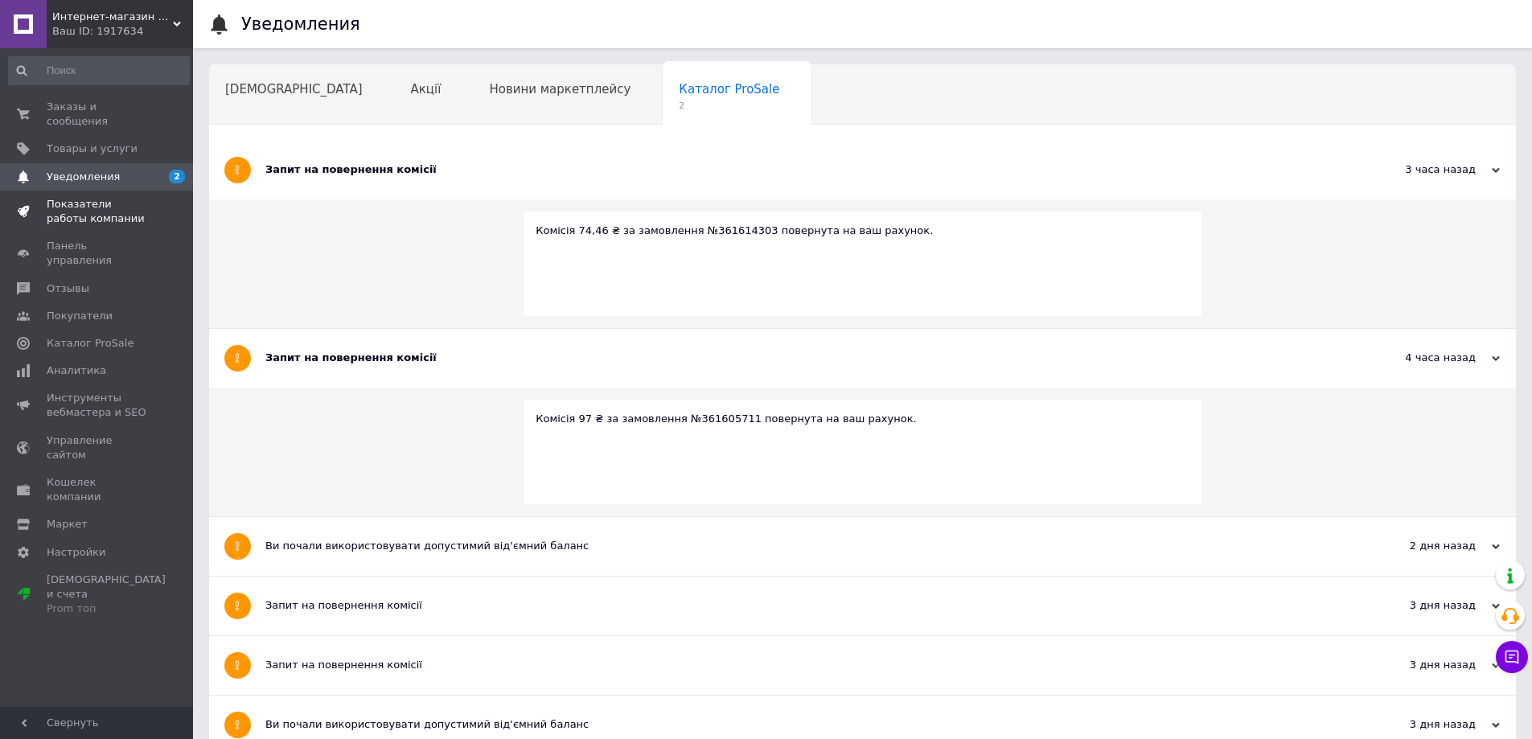
click at [75, 197] on span "Показатели работы компании" at bounding box center [98, 211] width 102 height 29
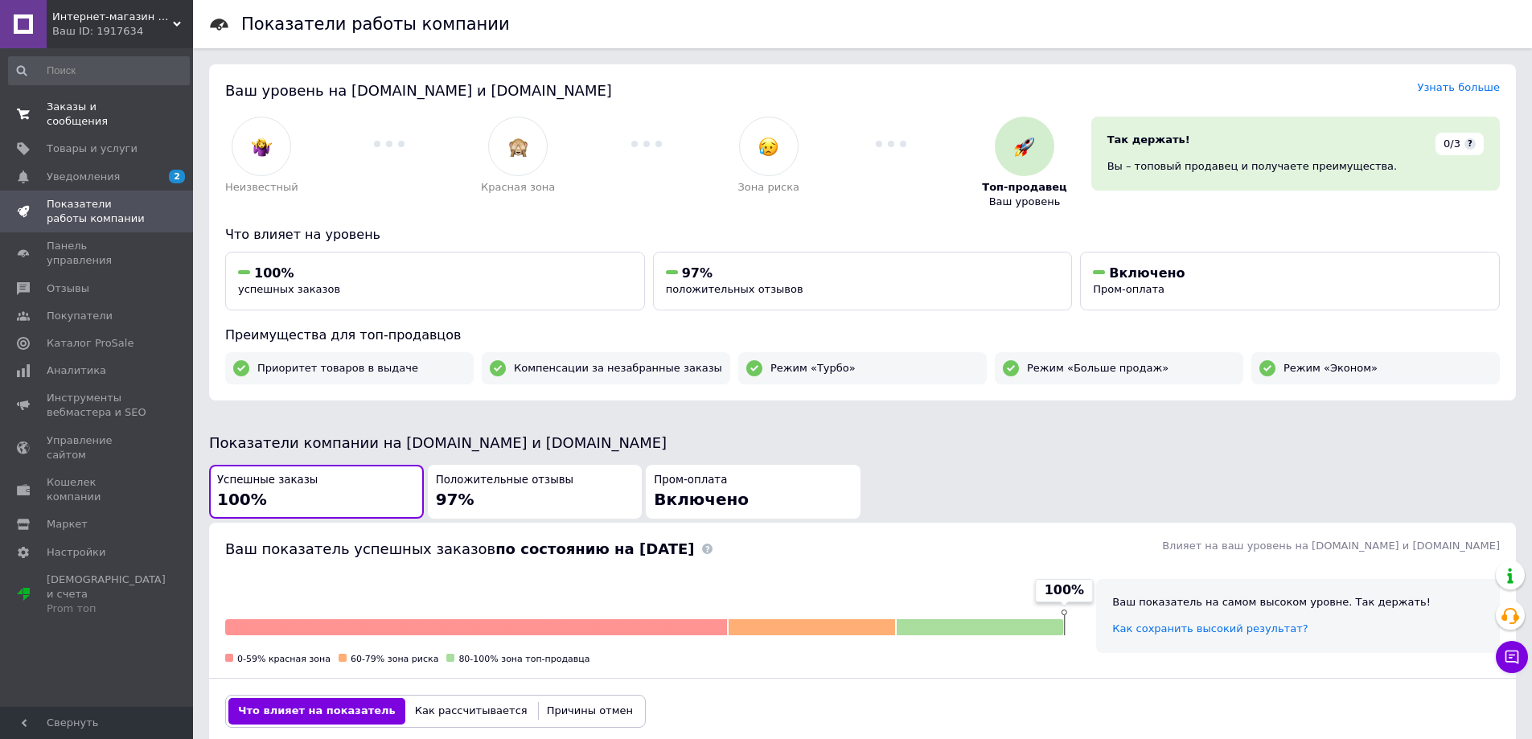
click at [128, 111] on span "Заказы и сообщения" at bounding box center [98, 114] width 102 height 29
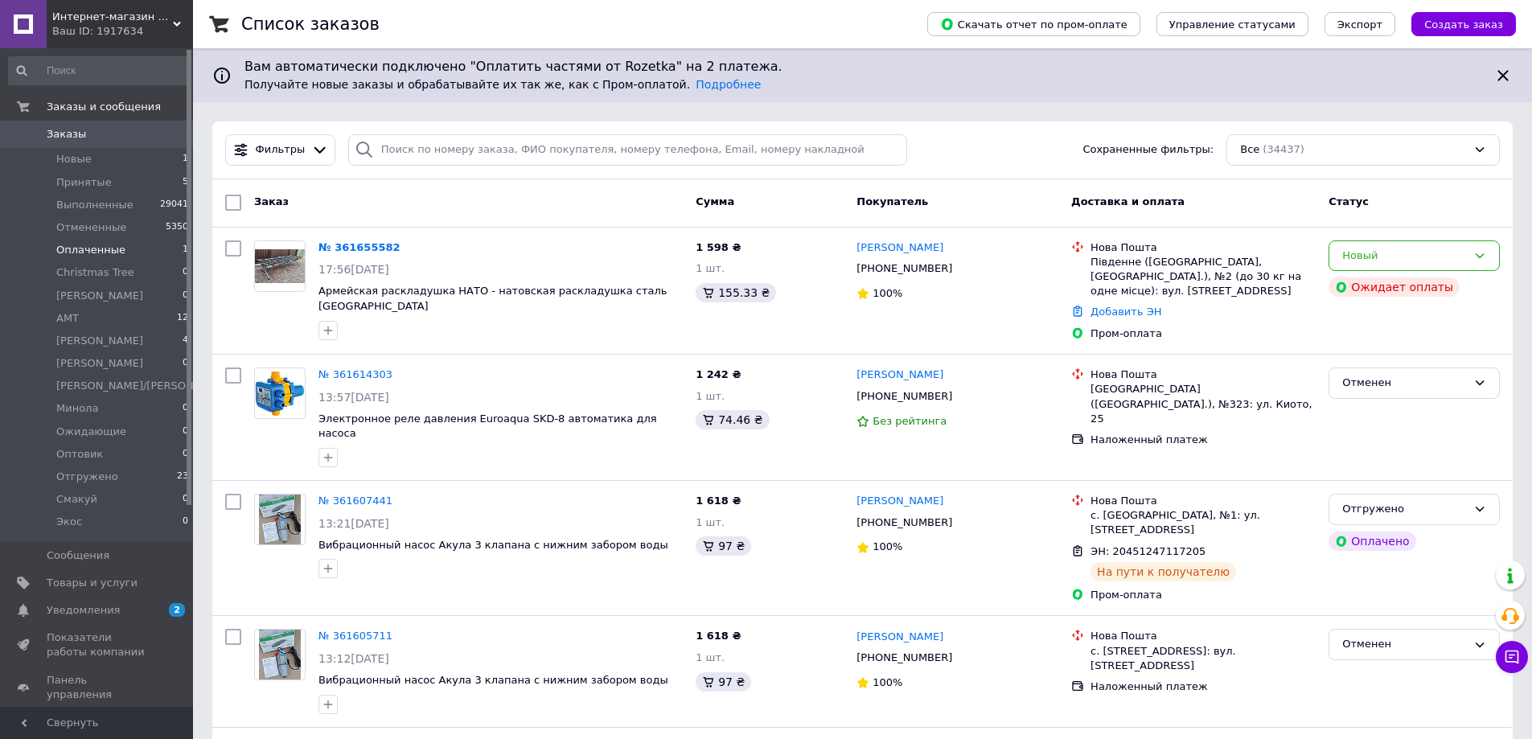
drag, startPoint x: 110, startPoint y: 252, endPoint x: 180, endPoint y: 260, distance: 70.3
click at [110, 252] on span "Оплаченные" at bounding box center [90, 250] width 69 height 14
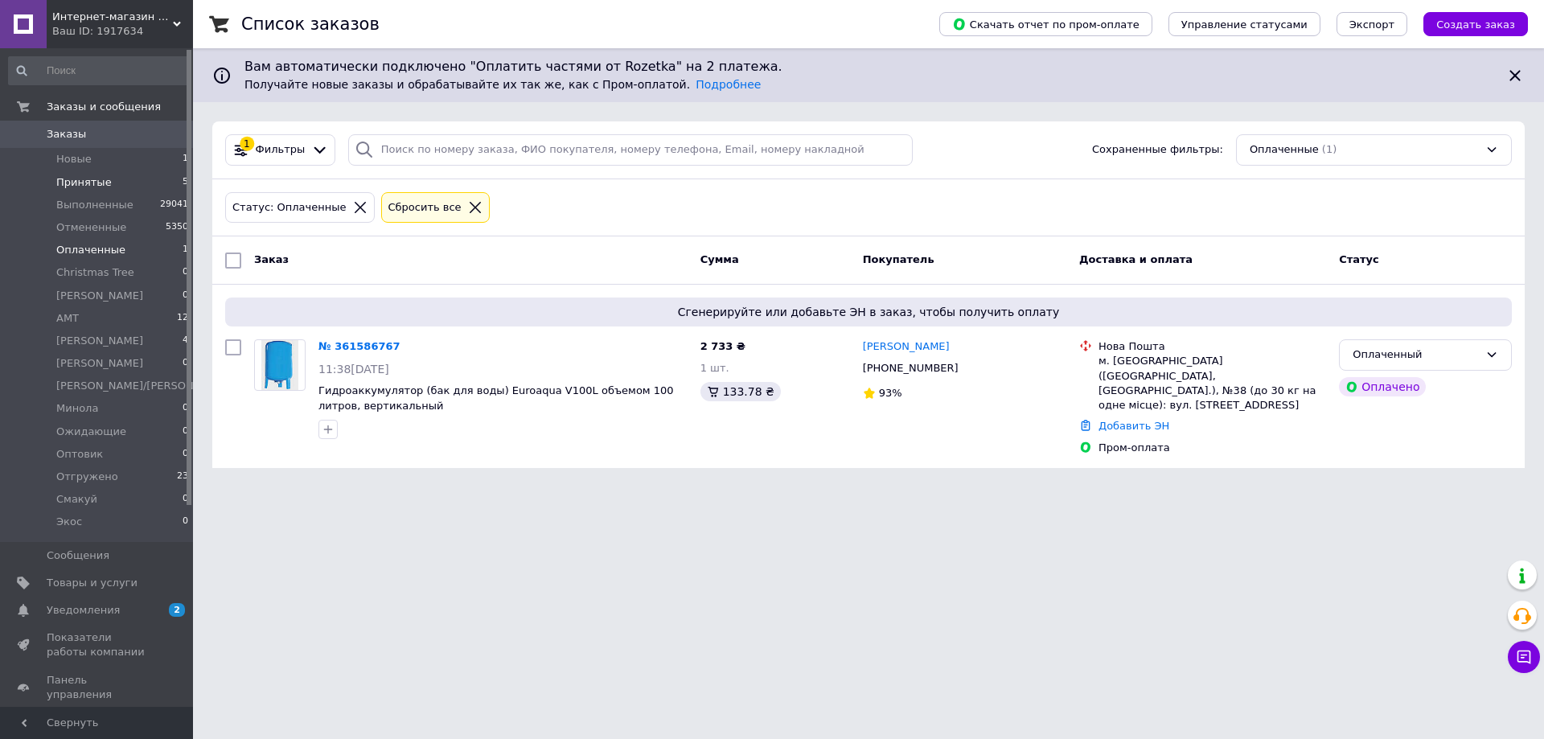
click at [93, 186] on span "Принятые" at bounding box center [83, 182] width 55 height 14
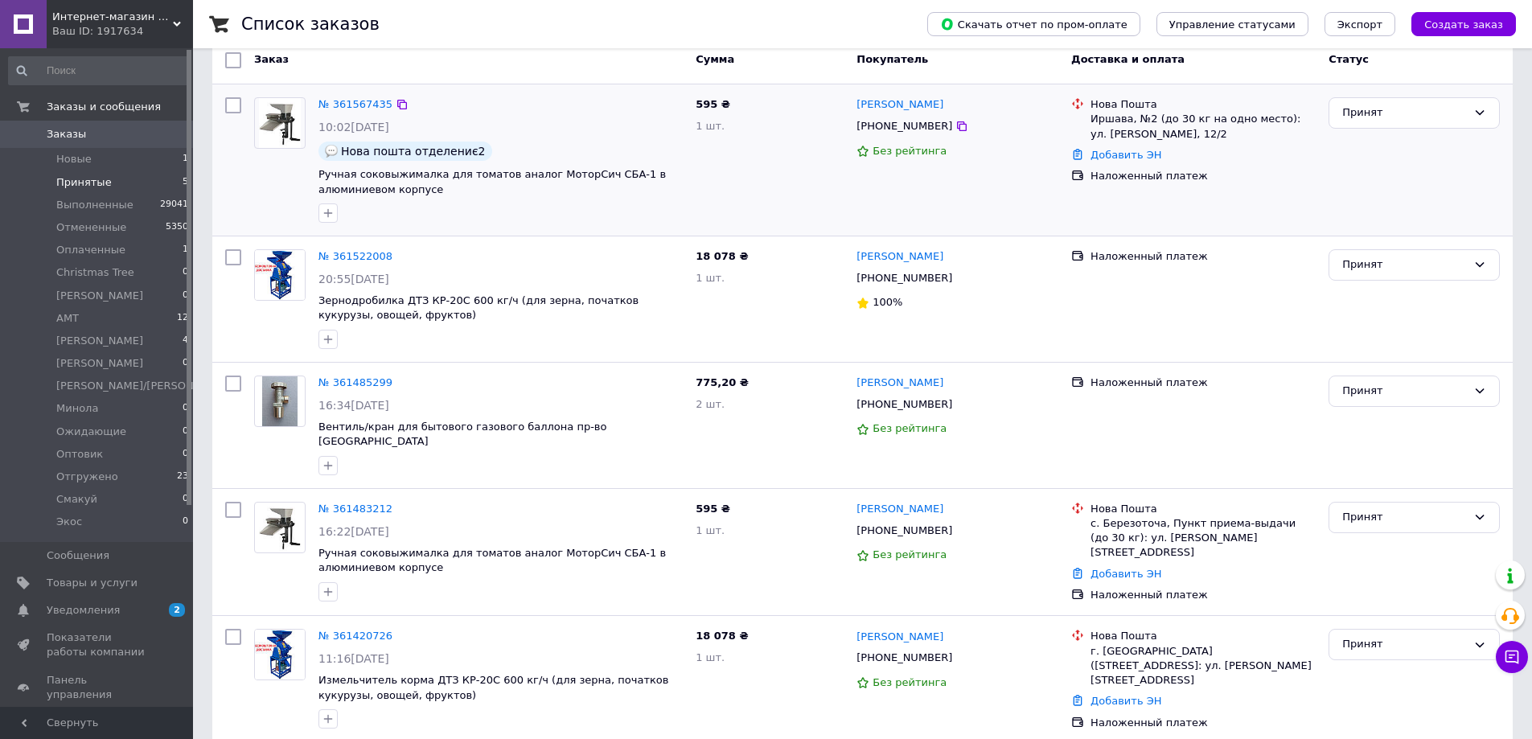
scroll to position [205, 0]
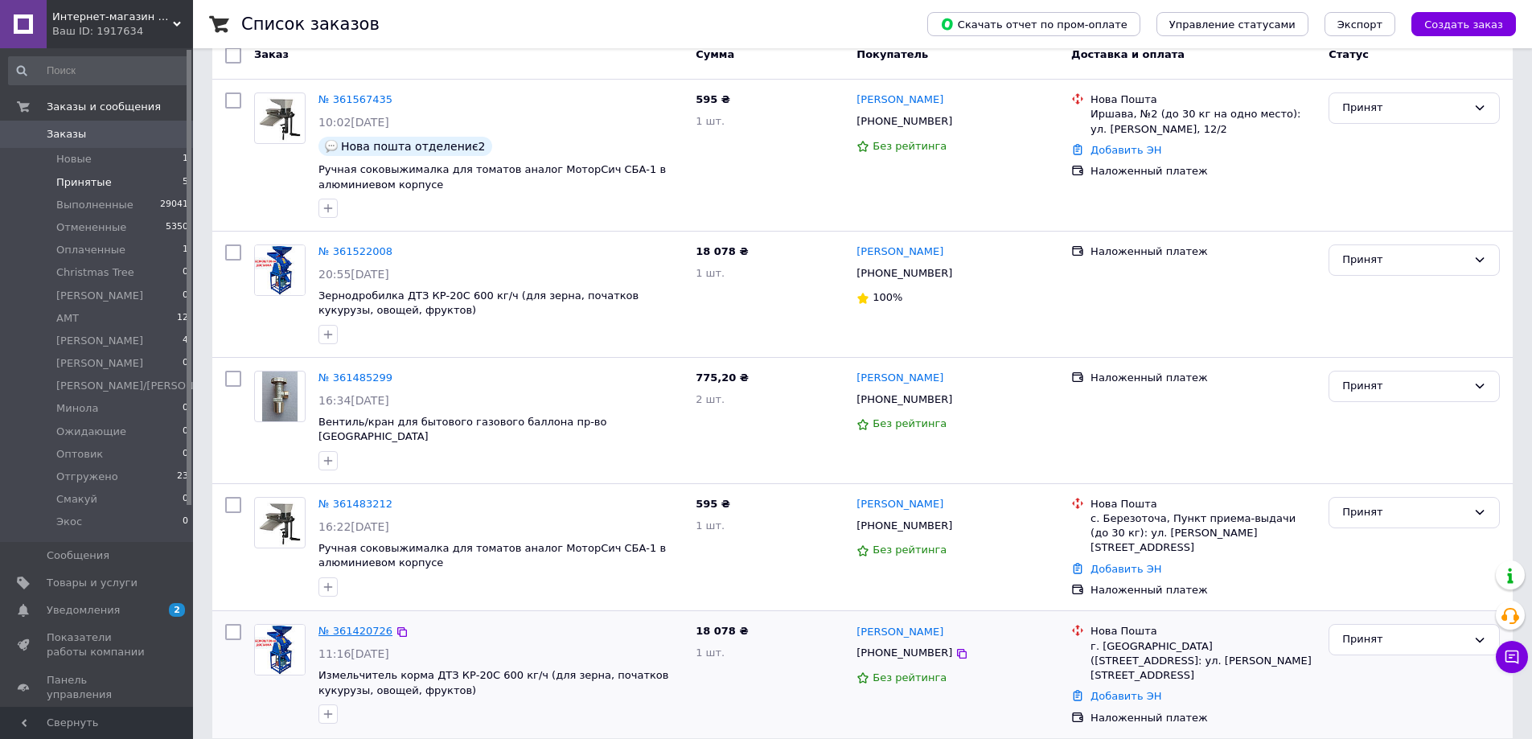
click at [369, 625] on link "№ 361420726" at bounding box center [355, 631] width 74 height 12
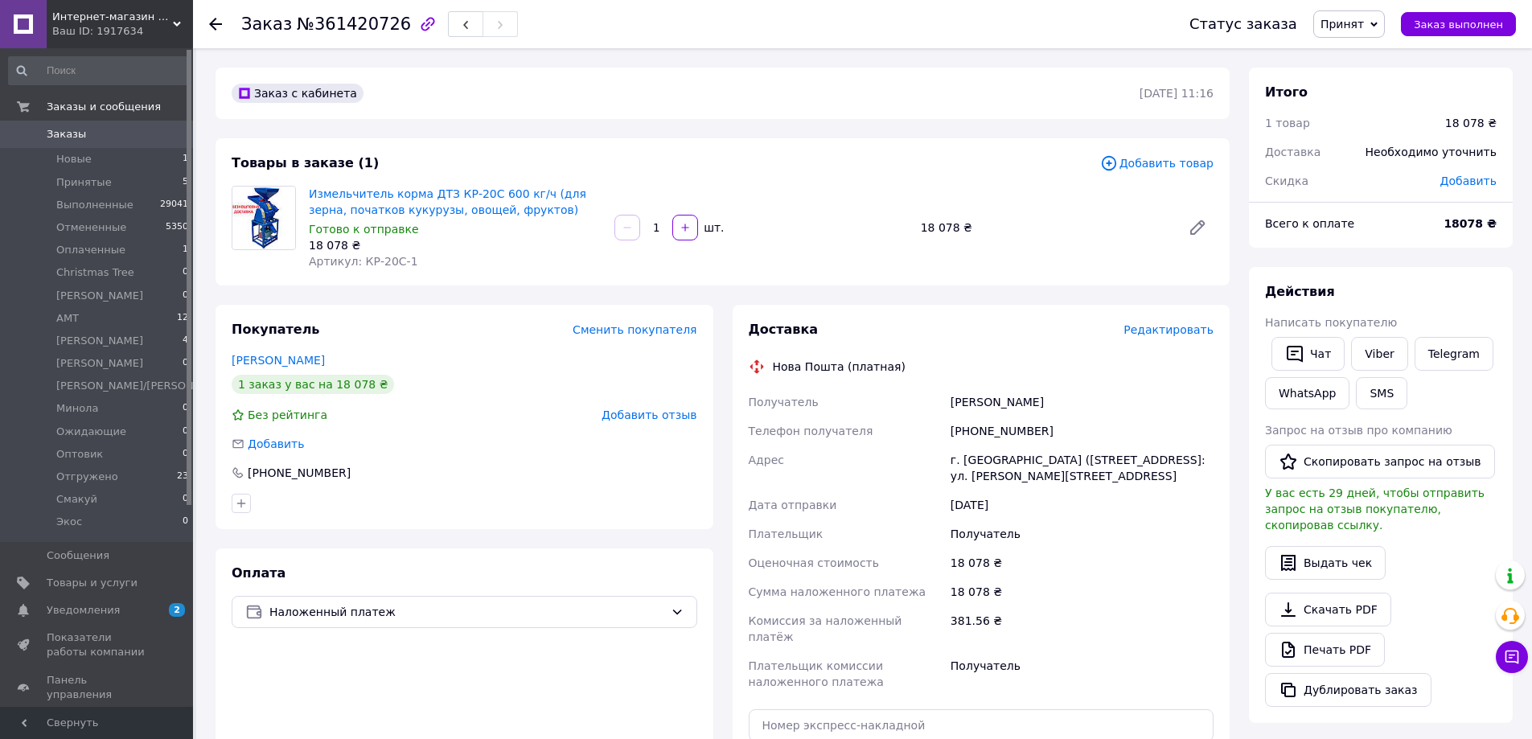
click at [1377, 27] on icon at bounding box center [1373, 24] width 7 height 7
click at [1376, 104] on li "АМТ" at bounding box center [1410, 96] width 193 height 24
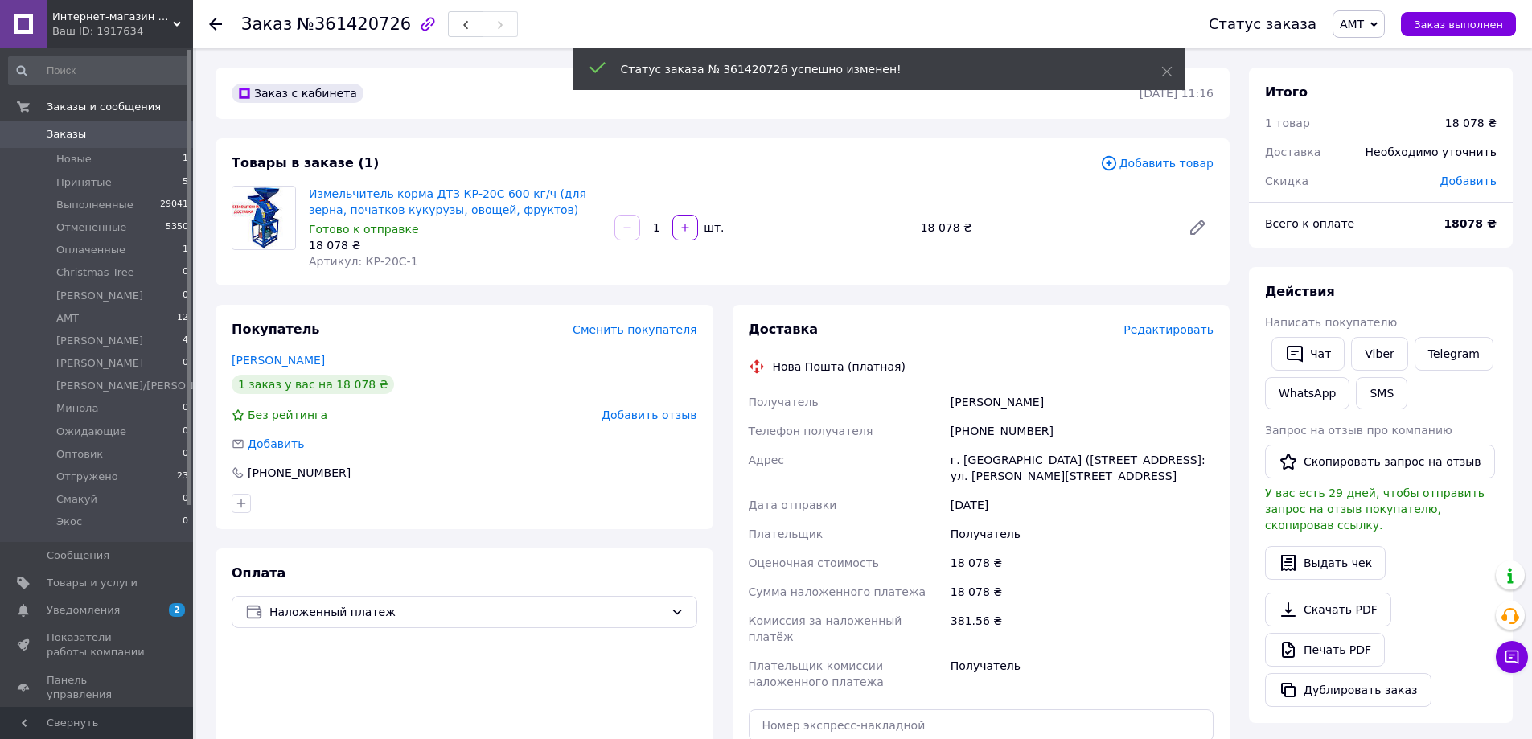
click at [212, 21] on use at bounding box center [215, 24] width 13 height 13
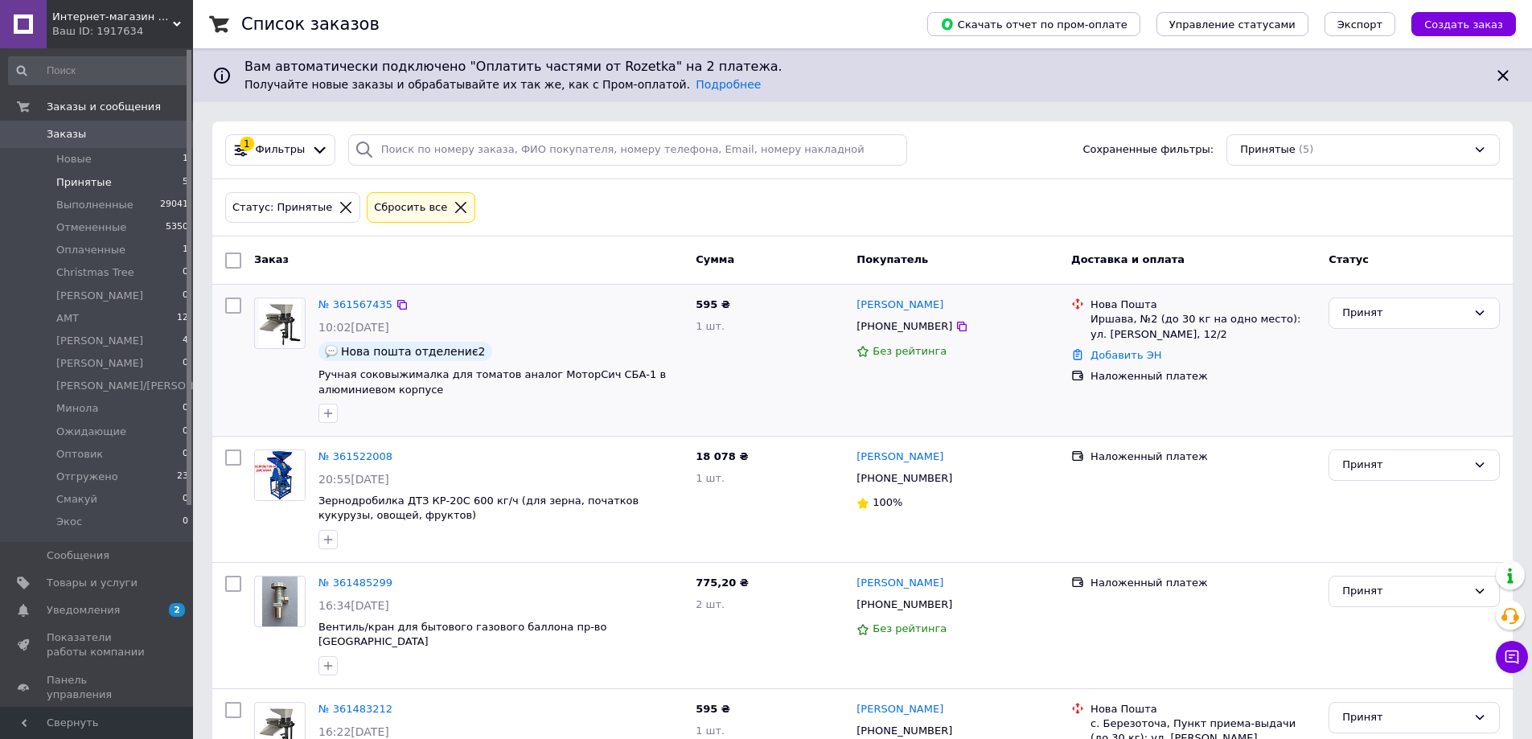
scroll to position [205, 0]
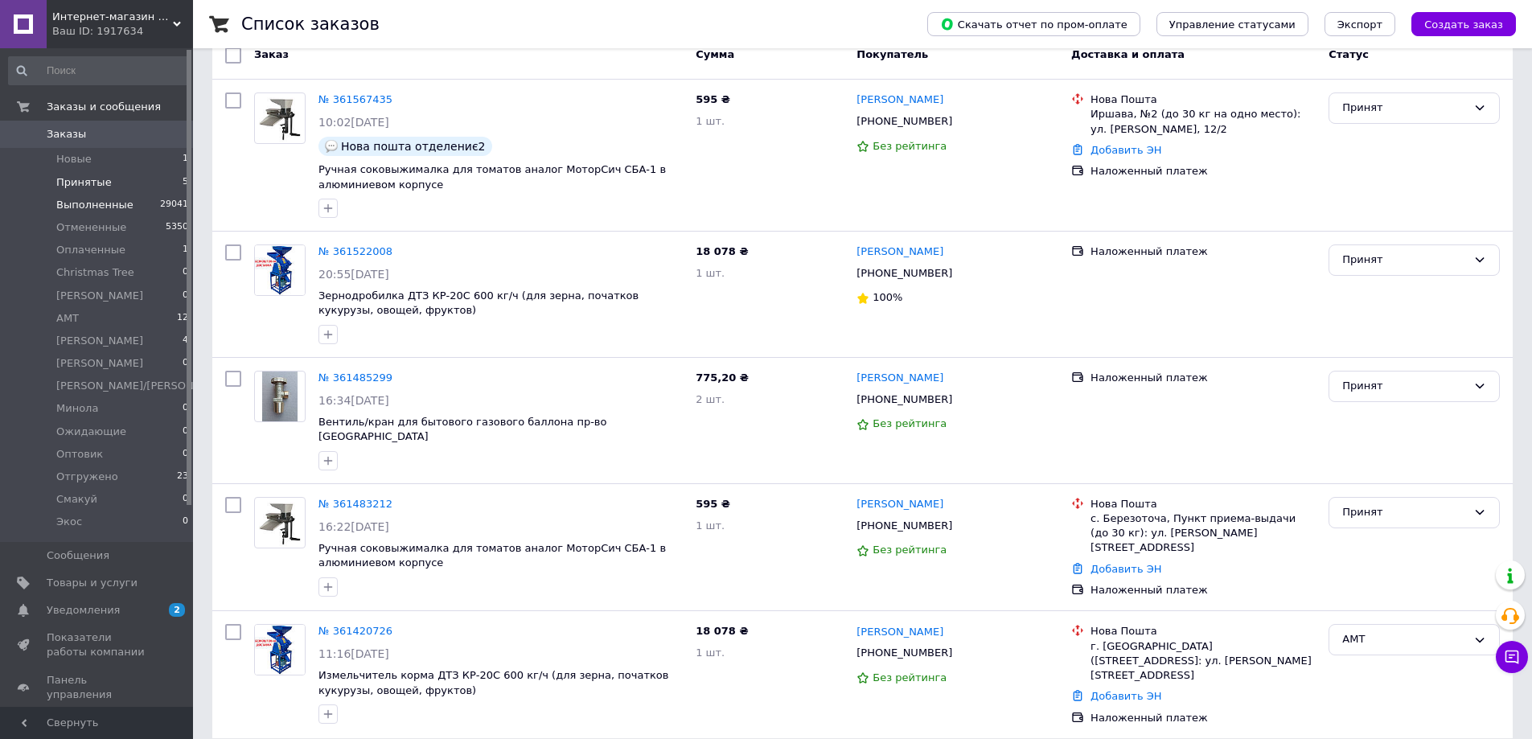
click at [98, 211] on span "Выполненные" at bounding box center [94, 205] width 77 height 14
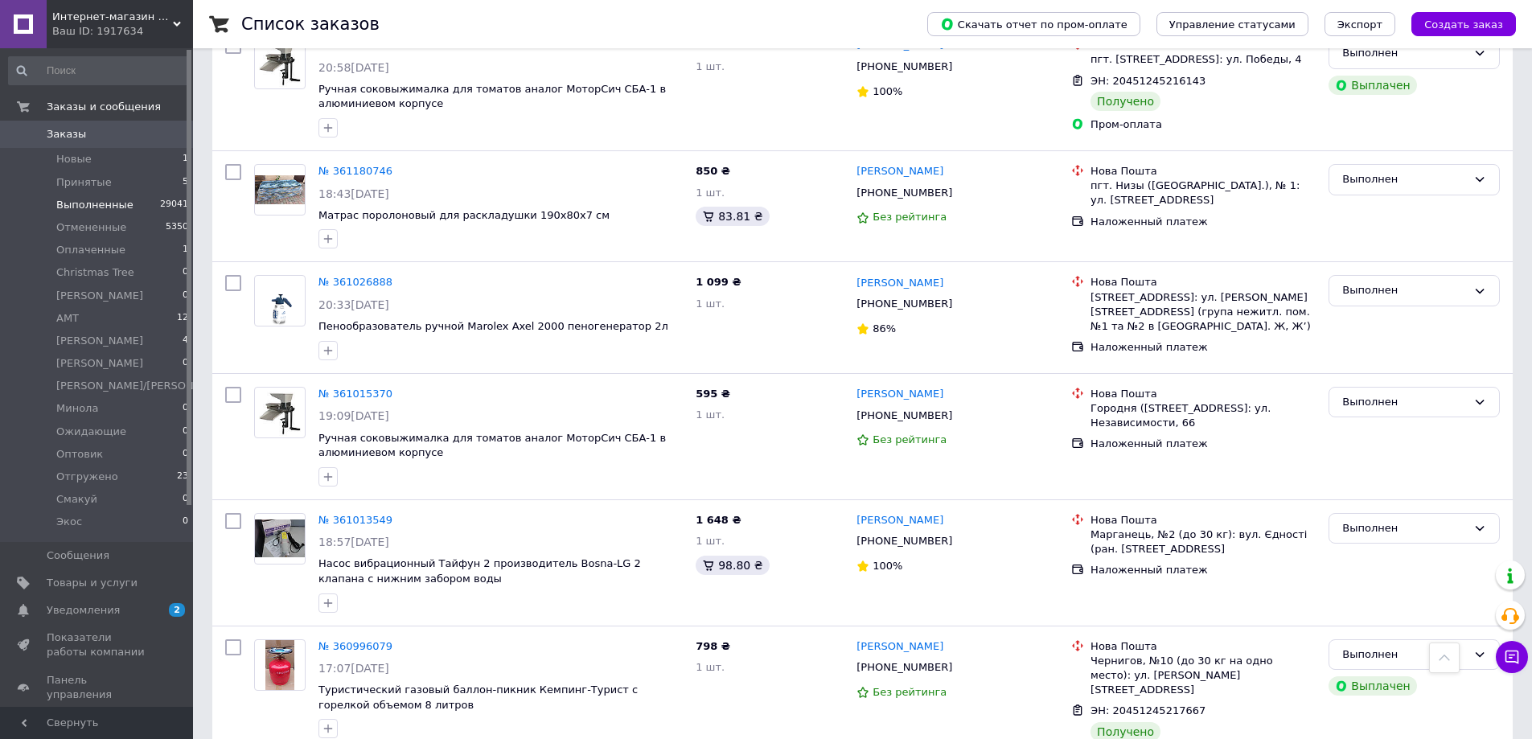
scroll to position [1045, 0]
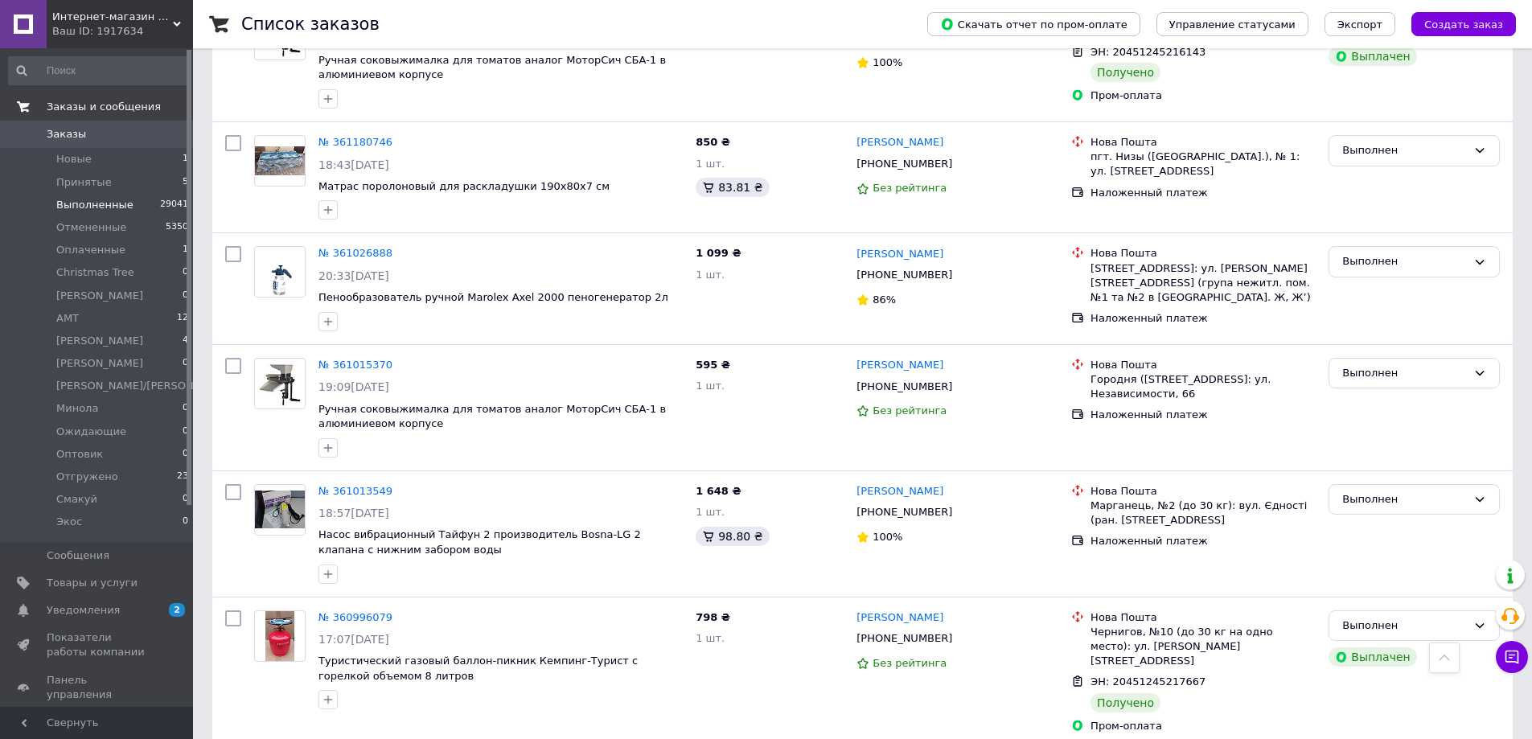
click at [145, 109] on span "Заказы и сообщения" at bounding box center [104, 107] width 114 height 14
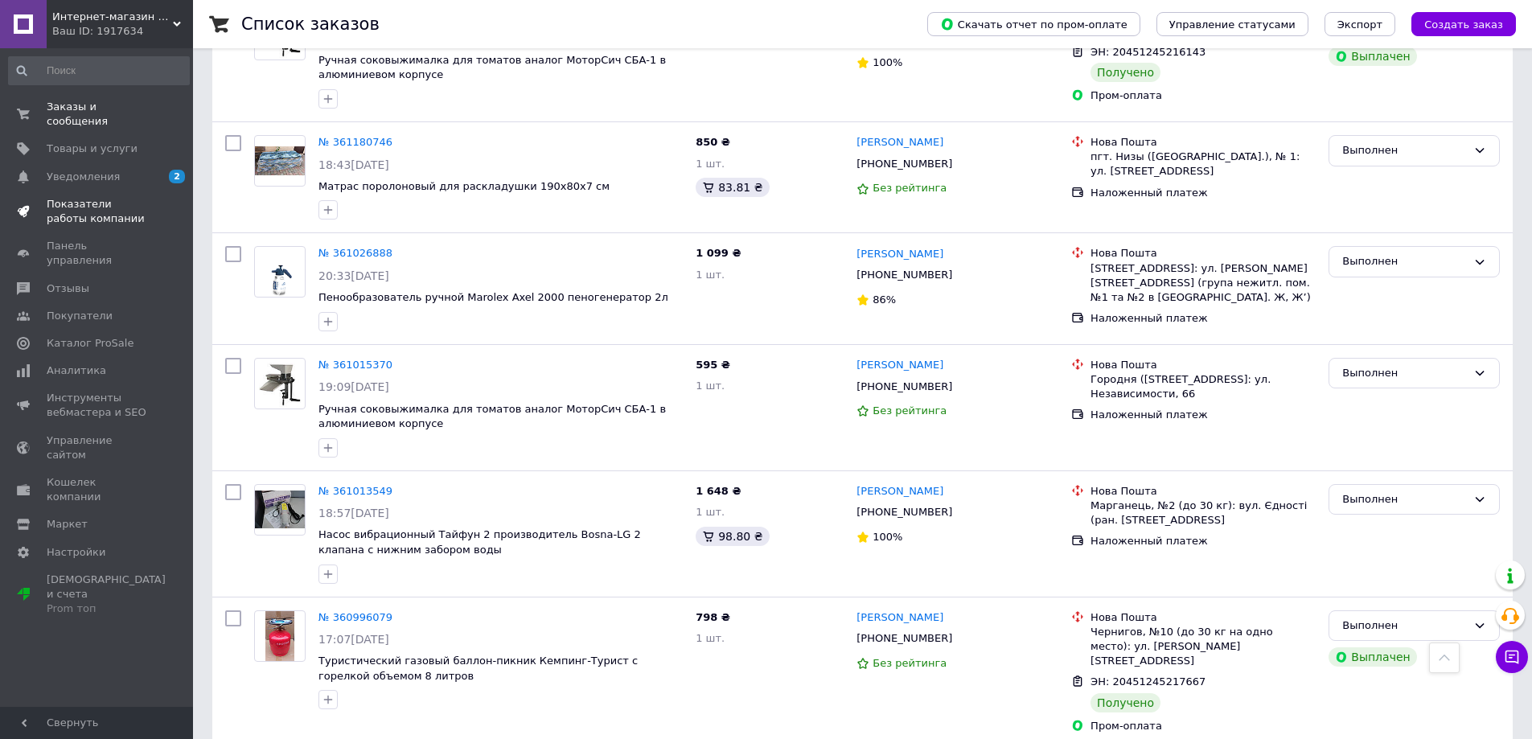
click at [97, 197] on span "Показатели работы компании" at bounding box center [98, 211] width 102 height 29
